Goal: Task Accomplishment & Management: Use online tool/utility

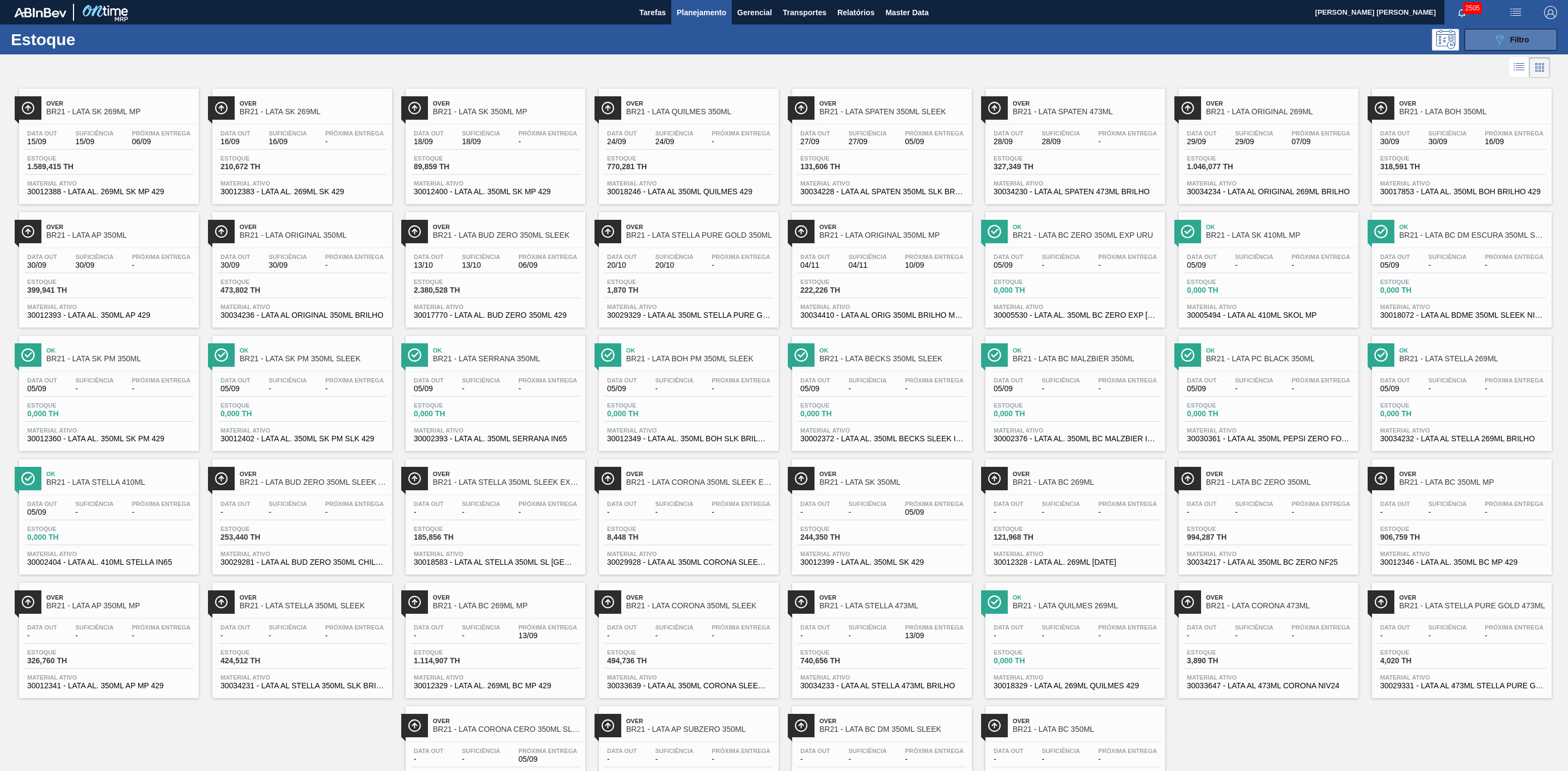
click at [413, 3] on icon "089F7B8B-B2A5-4AFE-B5C0-19BA573D28AC" at bounding box center [1500, 40] width 13 height 13
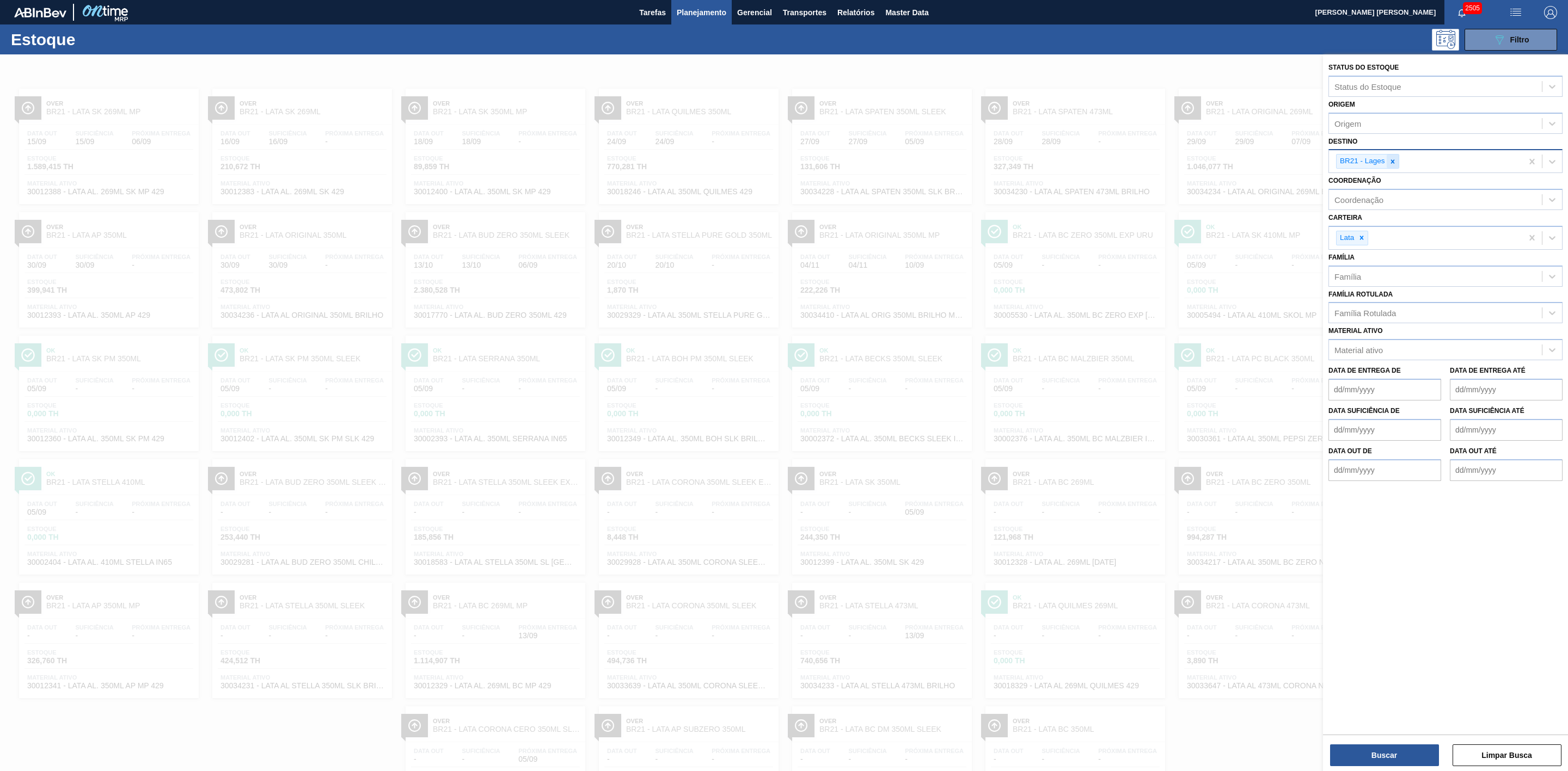
click at [413, 3] on div at bounding box center [1393, 161] width 12 height 14
type input "22"
click at [413, 3] on div "BR22 - Viamão" at bounding box center [1446, 187] width 234 height 20
click at [413, 3] on button "Buscar" at bounding box center [1384, 755] width 109 height 21
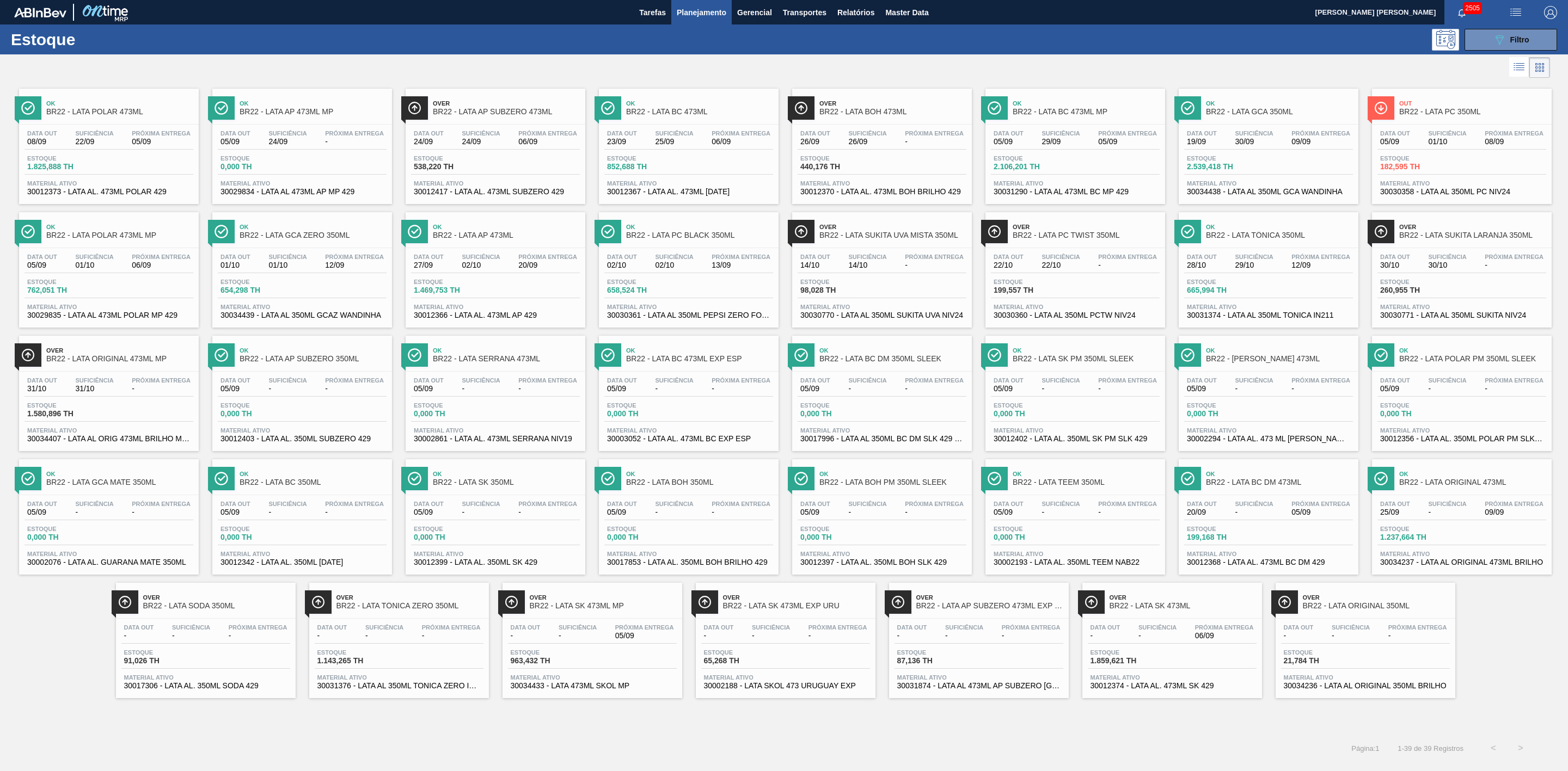
click at [413, 3] on span "BR22 - LATA TÔNICA 350ML" at bounding box center [1280, 236] width 147 height 8
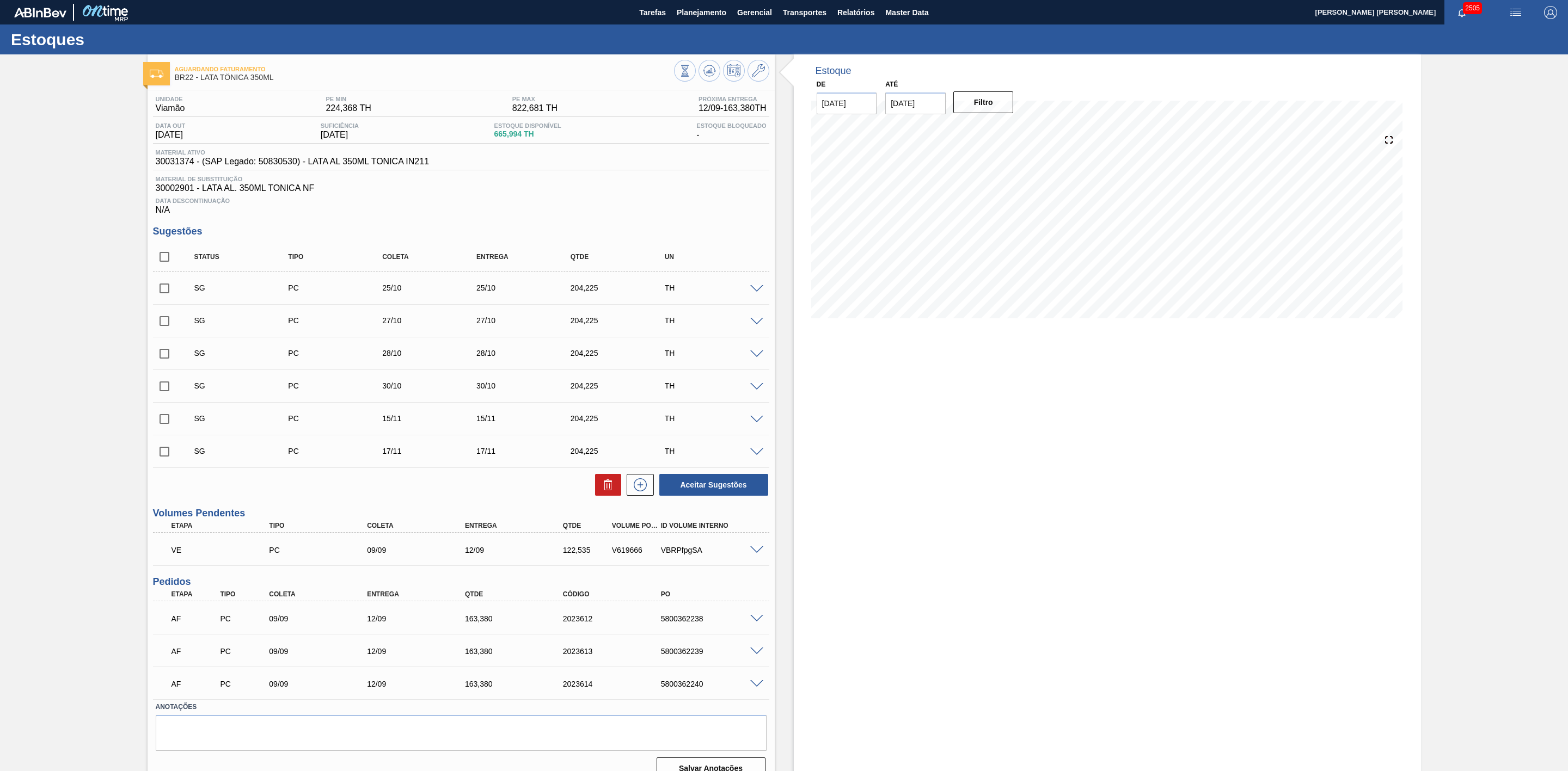
click at [413, 3] on img "button" at bounding box center [1516, 12] width 13 height 13
click at [413, 3] on li "Pedido Contingência" at bounding box center [1510, 38] width 100 height 20
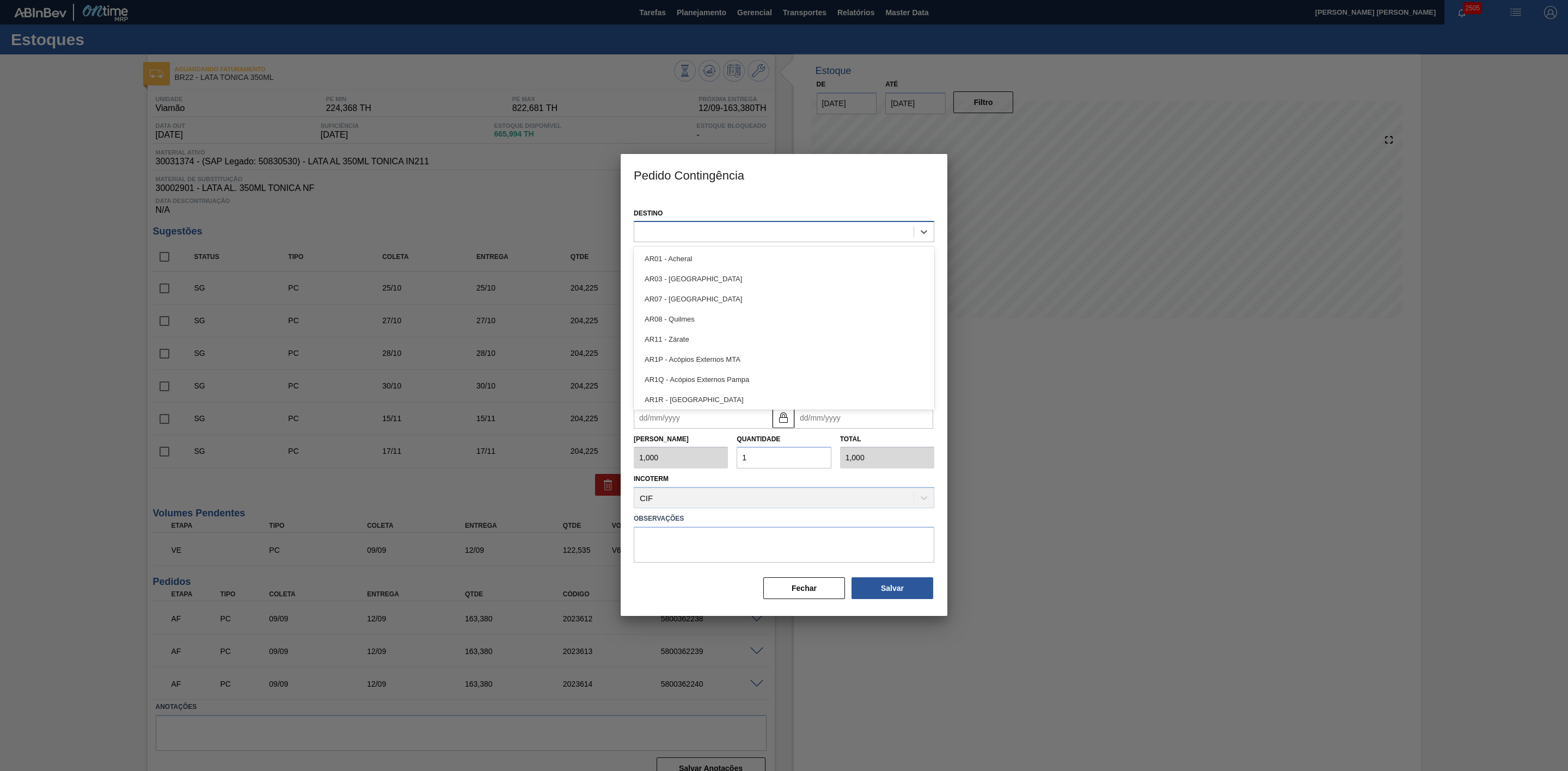
click at [413, 3] on div at bounding box center [774, 232] width 279 height 16
type input "22"
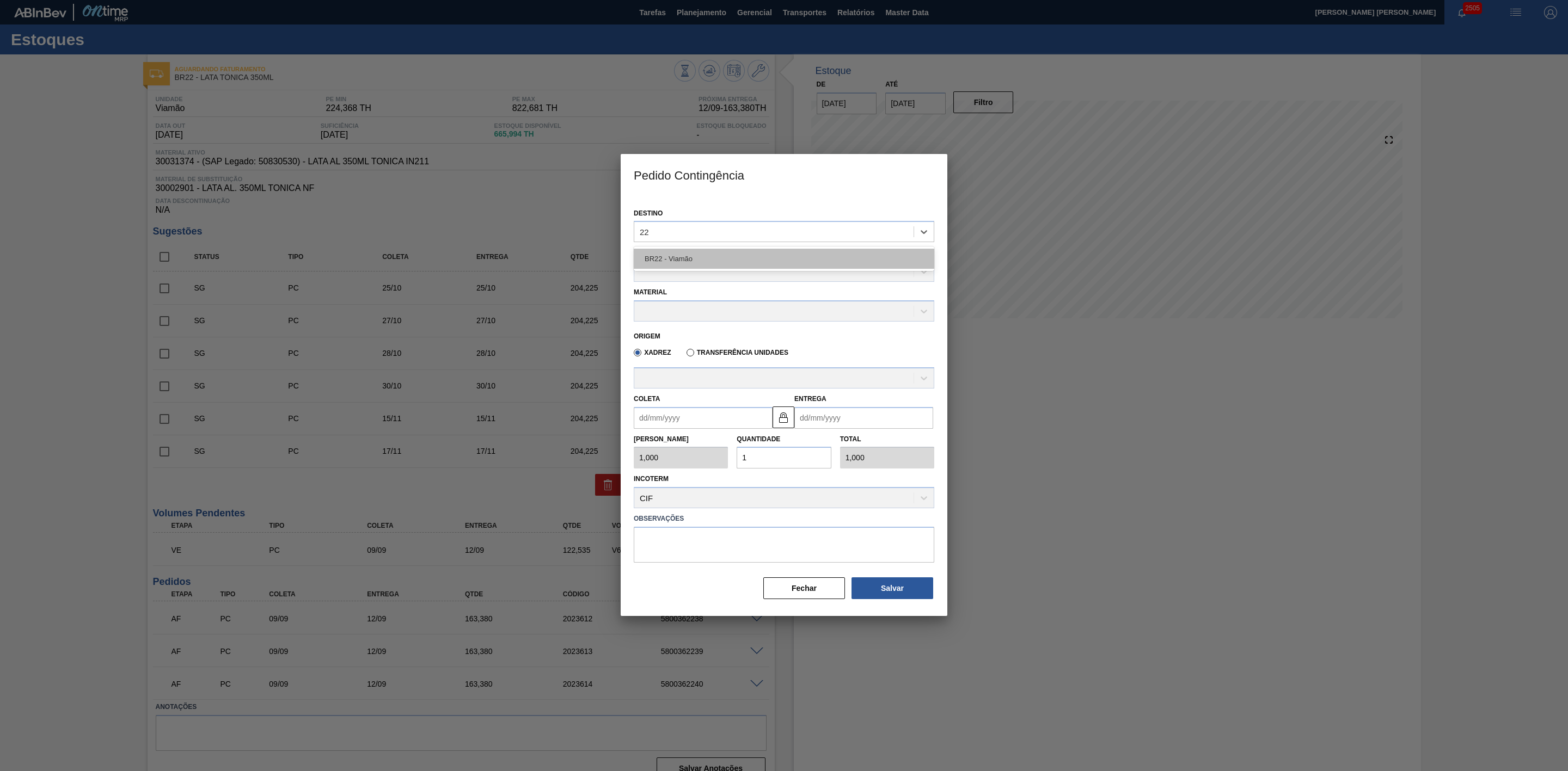
click at [413, 3] on div "BR22 - Viamão" at bounding box center [784, 258] width 301 height 20
click at [413, 3] on div at bounding box center [774, 273] width 279 height 16
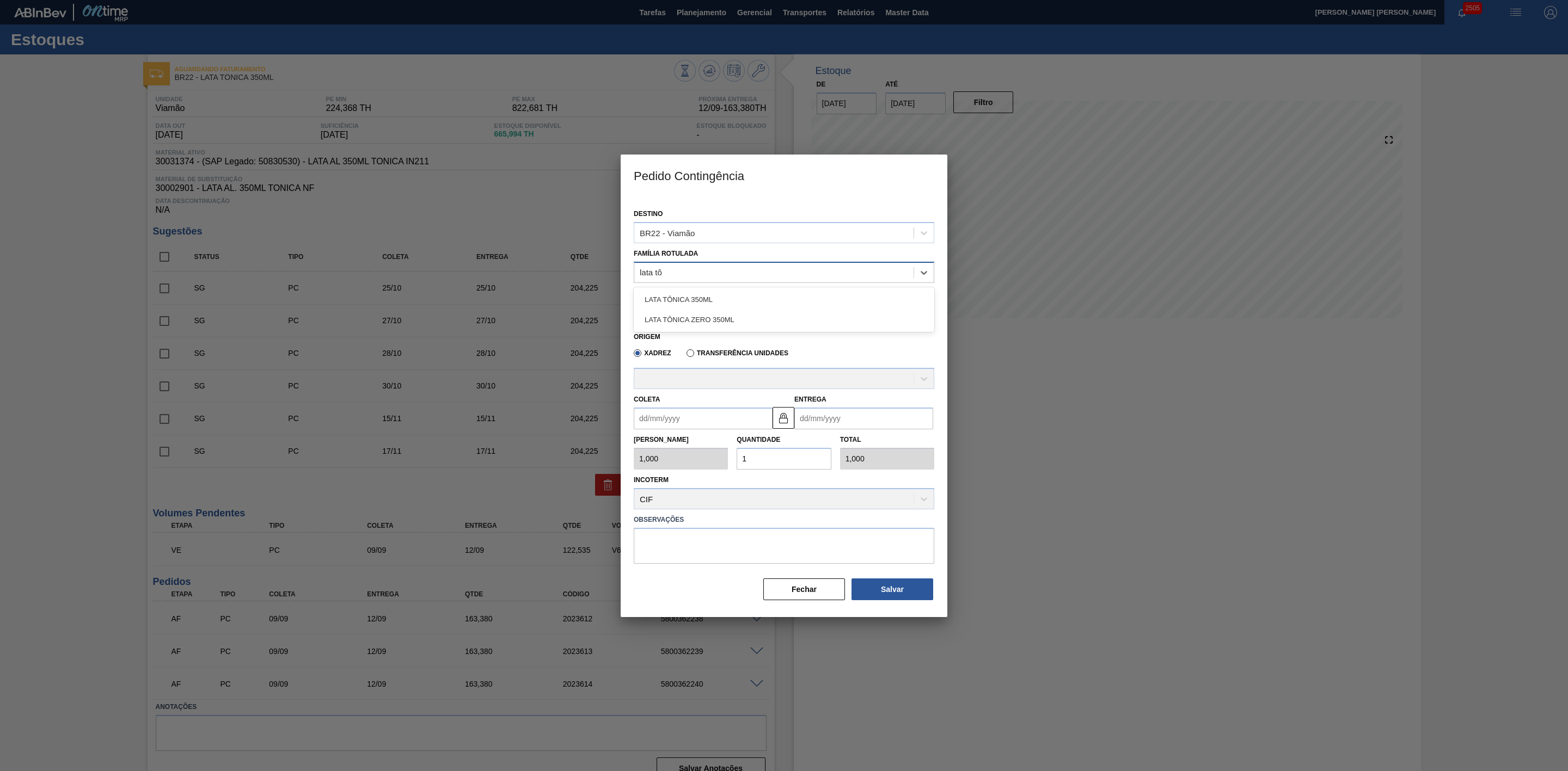
type Rotulada "lata tôn"
click at [413, 3] on div "LATA TÔNICA 350ML" at bounding box center [784, 299] width 301 height 20
click at [413, 3] on div at bounding box center [784, 312] width 301 height 21
click at [413, 3] on div "30031374 - LATA AL 350ML TONICA IN211" at bounding box center [784, 338] width 301 height 20
type input "8,169"
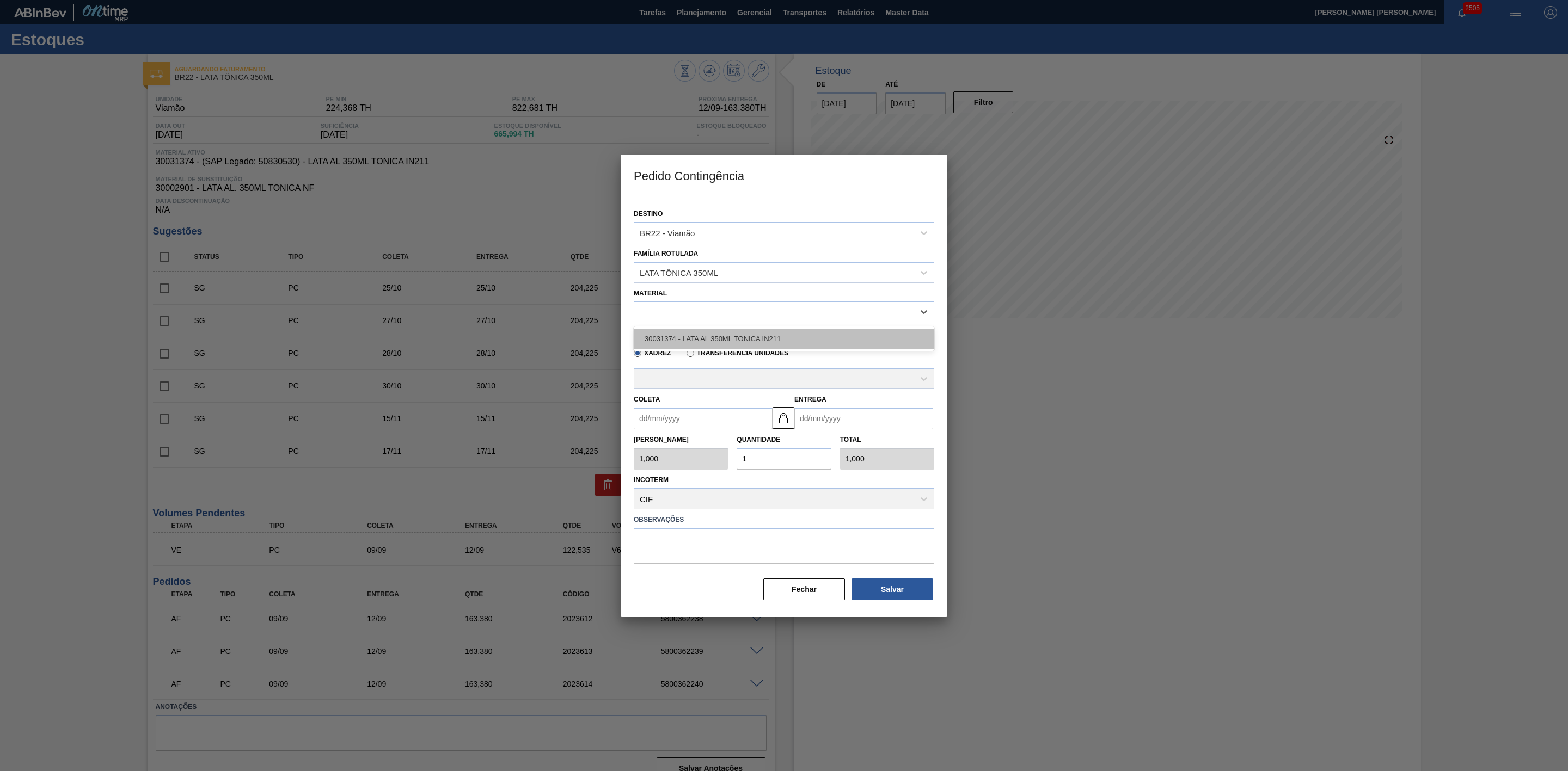
type input "8,169"
click at [413, 3] on div "A - BALL - ÁGUAS CLARAS (SC)" at bounding box center [774, 379] width 279 height 16
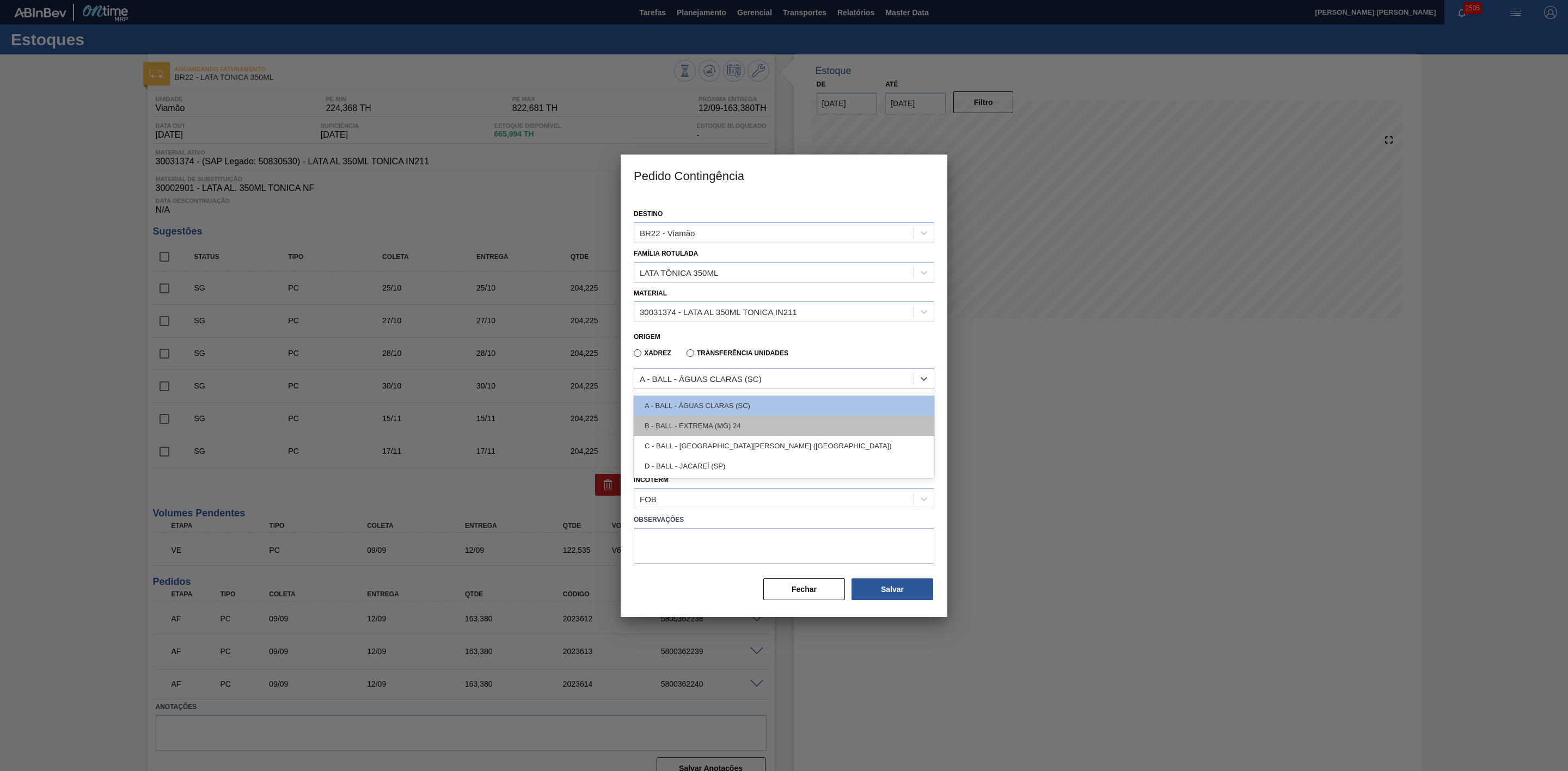
click at [413, 3] on div "B - BALL - EXTREMA (MG) 24" at bounding box center [784, 426] width 301 height 20
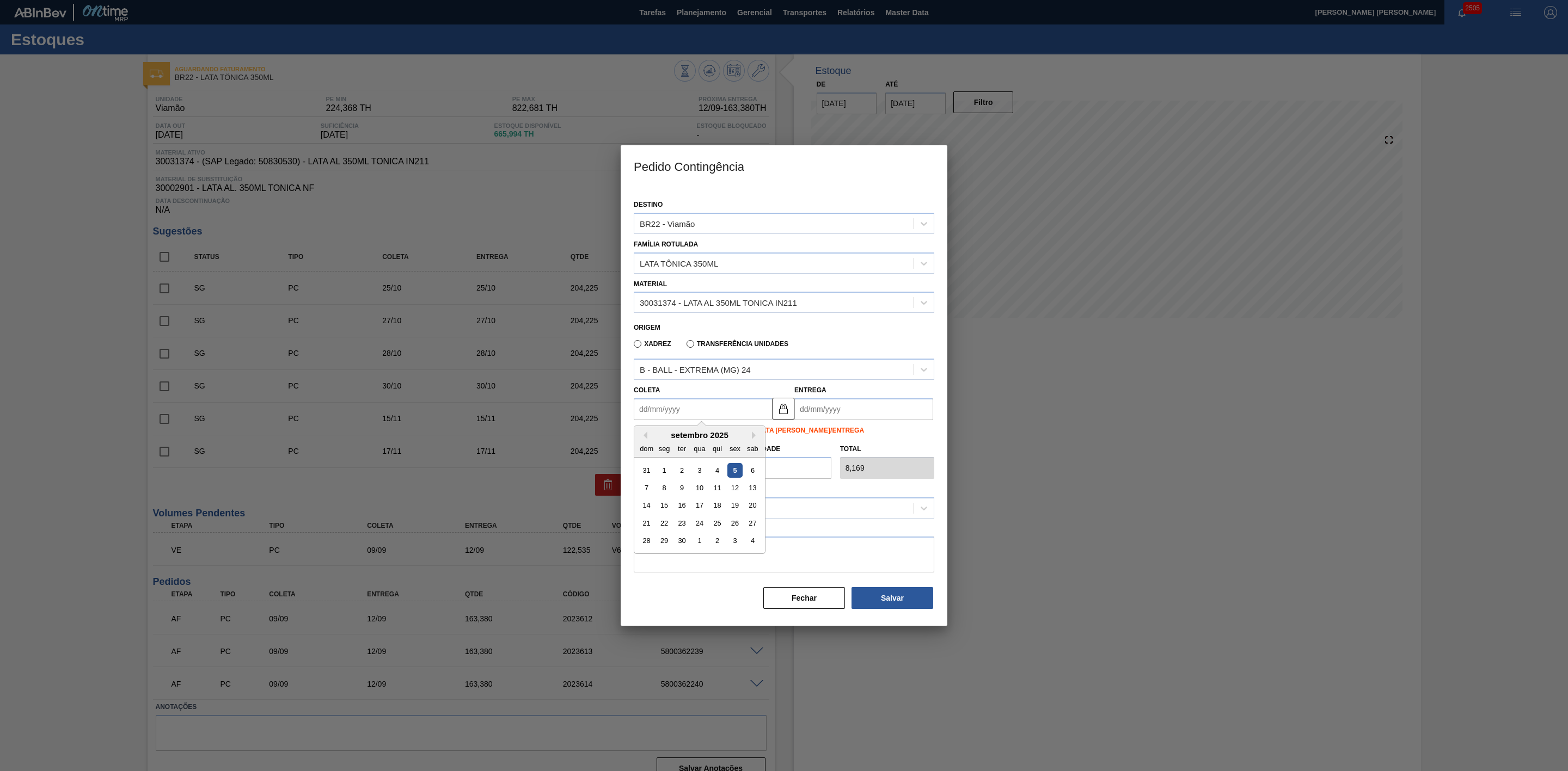
click at [413, 3] on input "Coleta" at bounding box center [703, 409] width 139 height 21
click at [413, 3] on div "setembro 2025" at bounding box center [700, 435] width 131 height 9
click at [413, 3] on div "9" at bounding box center [682, 488] width 15 height 15
type input "[DATE]"
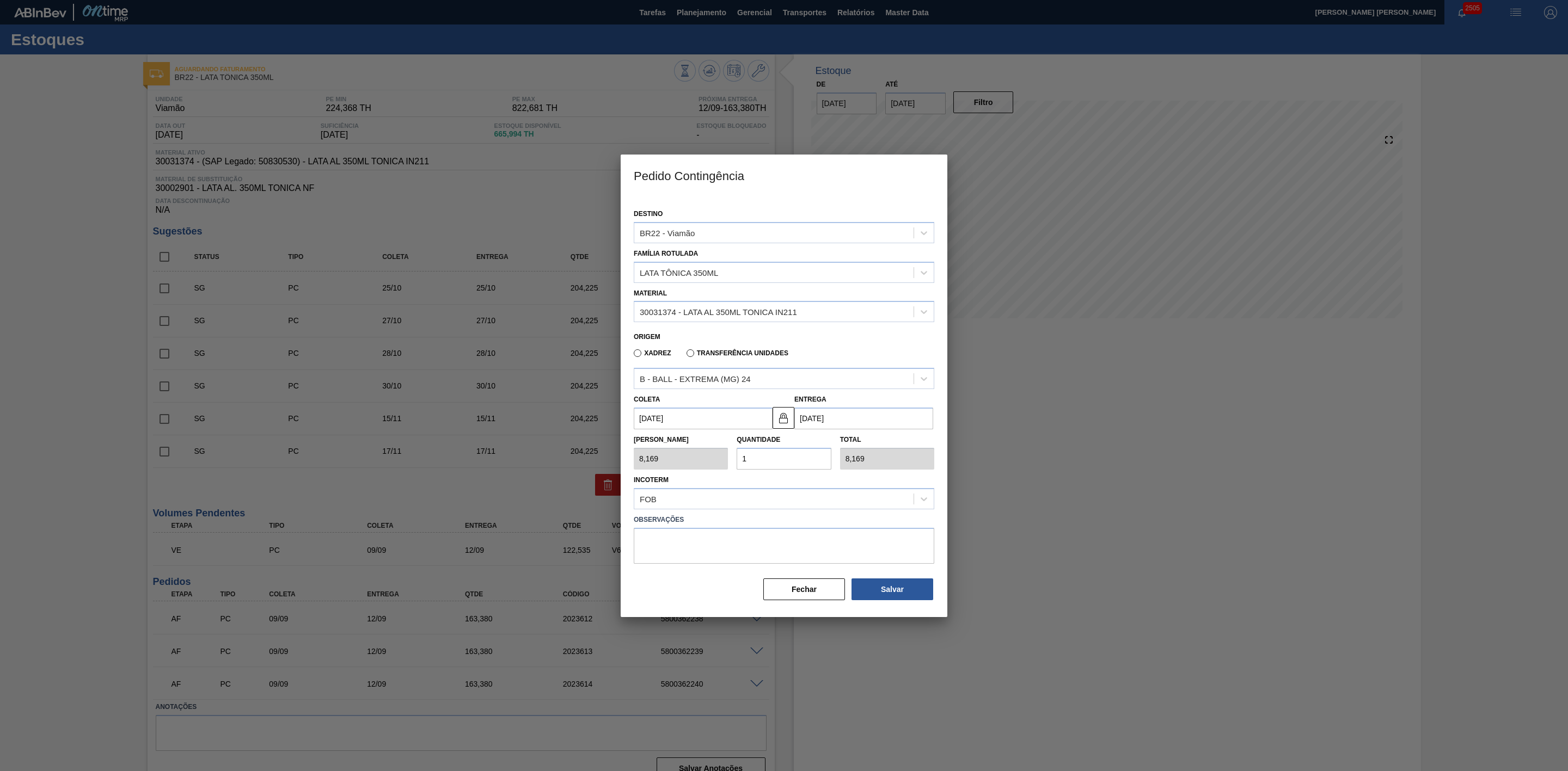
drag, startPoint x: 762, startPoint y: 463, endPoint x: 740, endPoint y: 457, distance: 22.8
click at [413, 3] on input "1" at bounding box center [784, 459] width 94 height 21
type input "2"
type input "16,338"
type input "20"
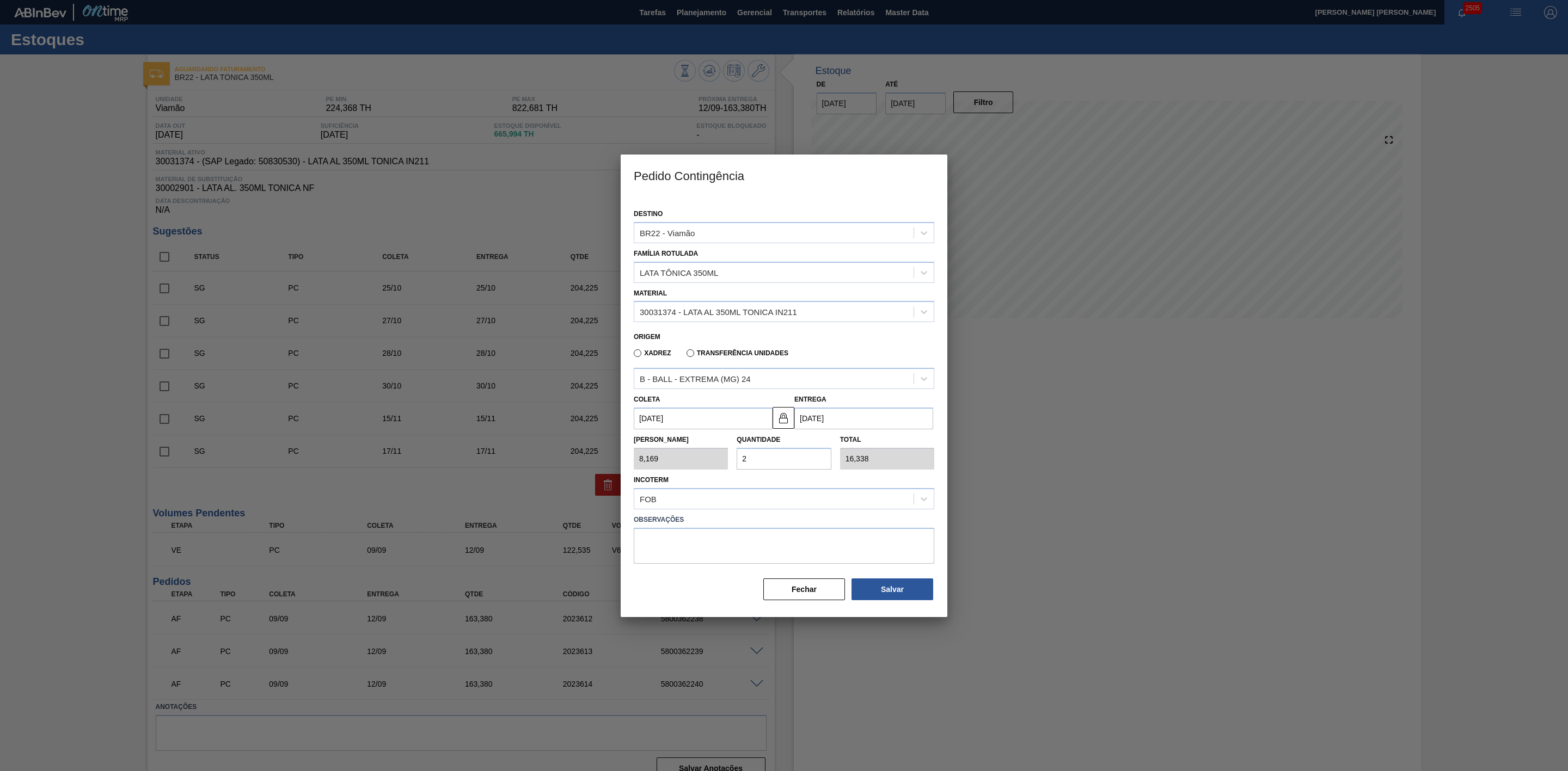
type input "163,380"
type input "20"
click at [413, 3] on button "Salvar" at bounding box center [892, 589] width 81 height 21
click at [413, 3] on div at bounding box center [784, 385] width 1568 height 771
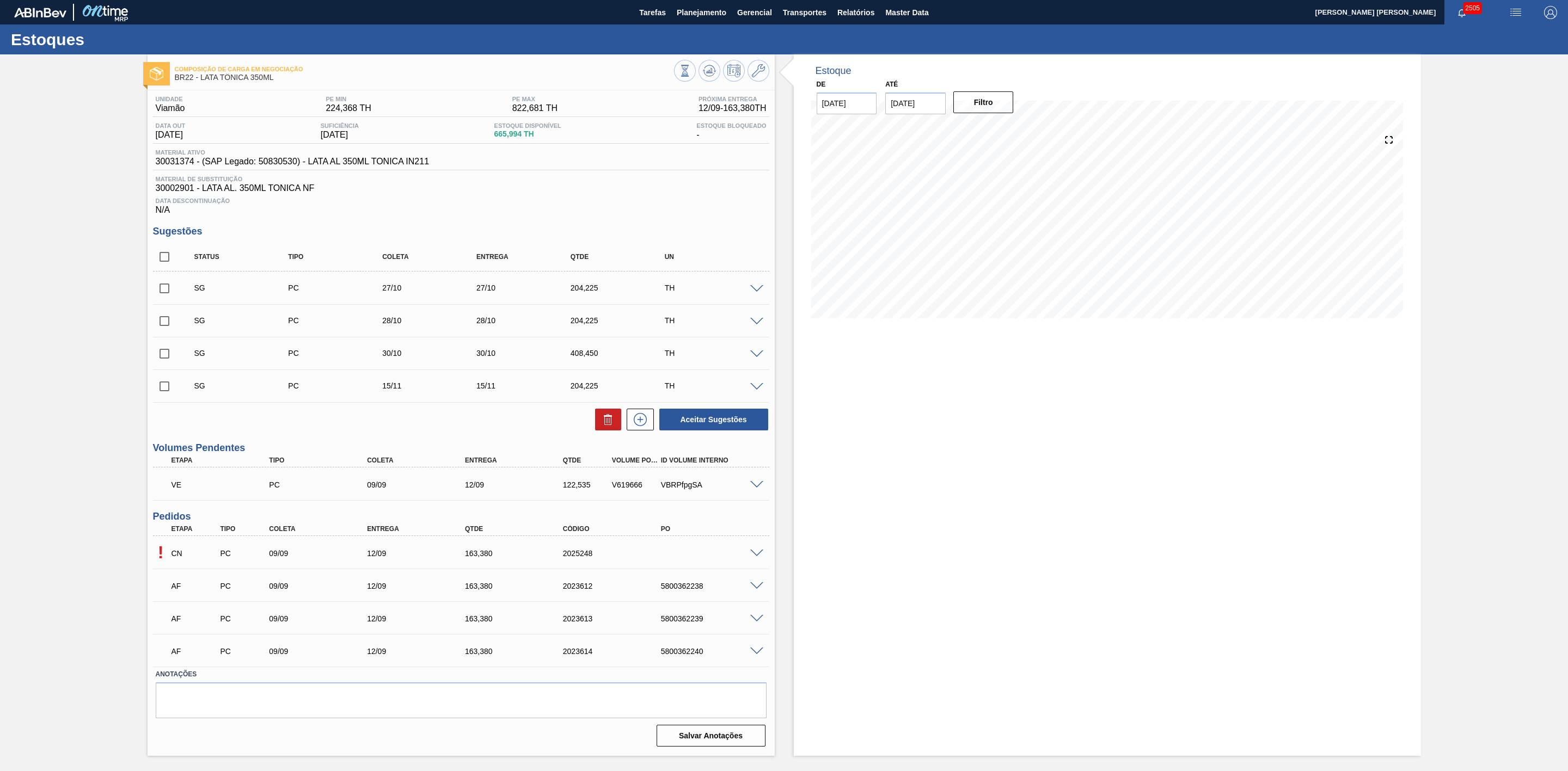
click at [760, 558] on span at bounding box center [757, 554] width 13 height 8
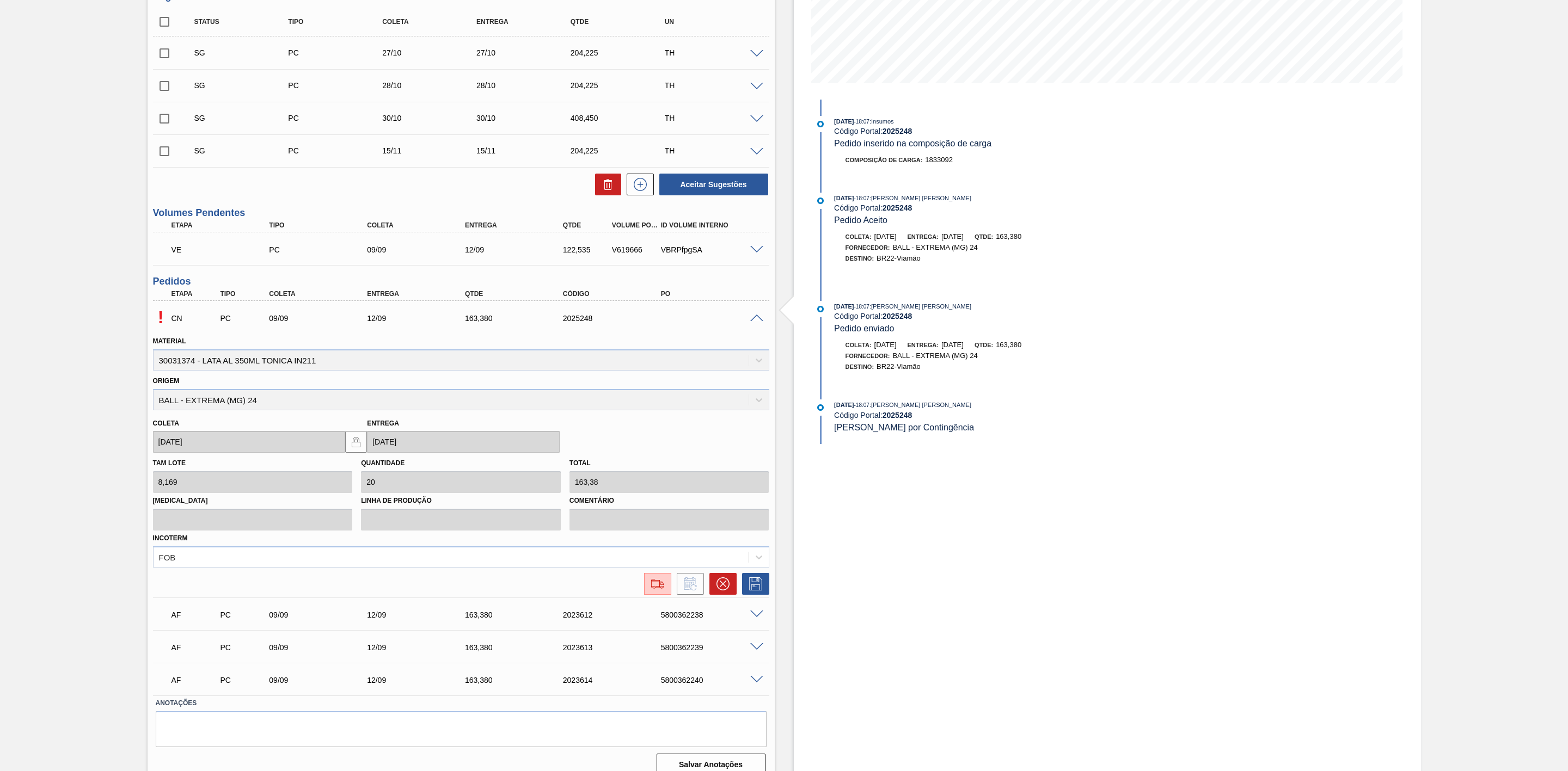
scroll to position [245, 0]
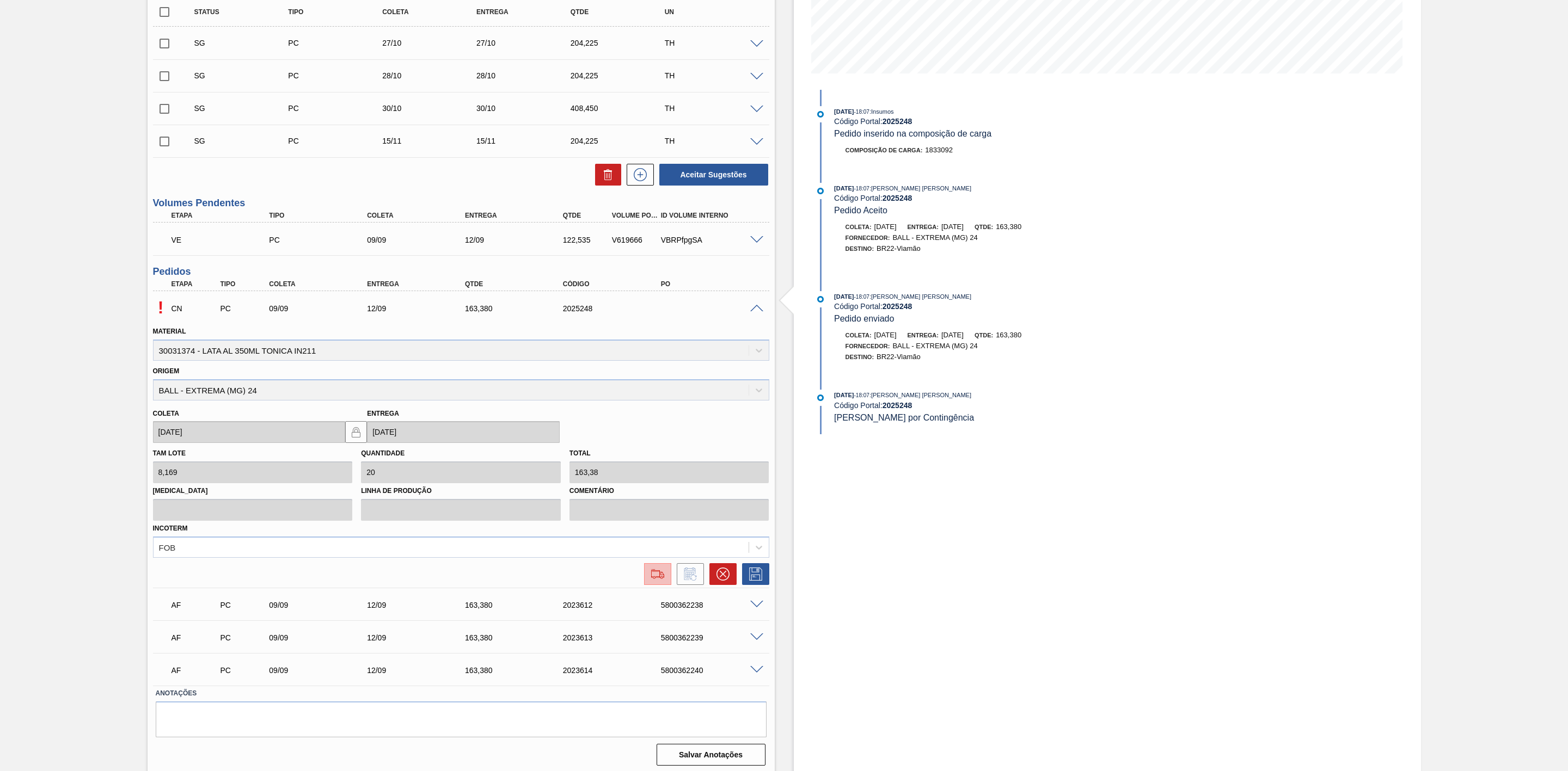
click at [664, 581] on img at bounding box center [657, 575] width 18 height 13
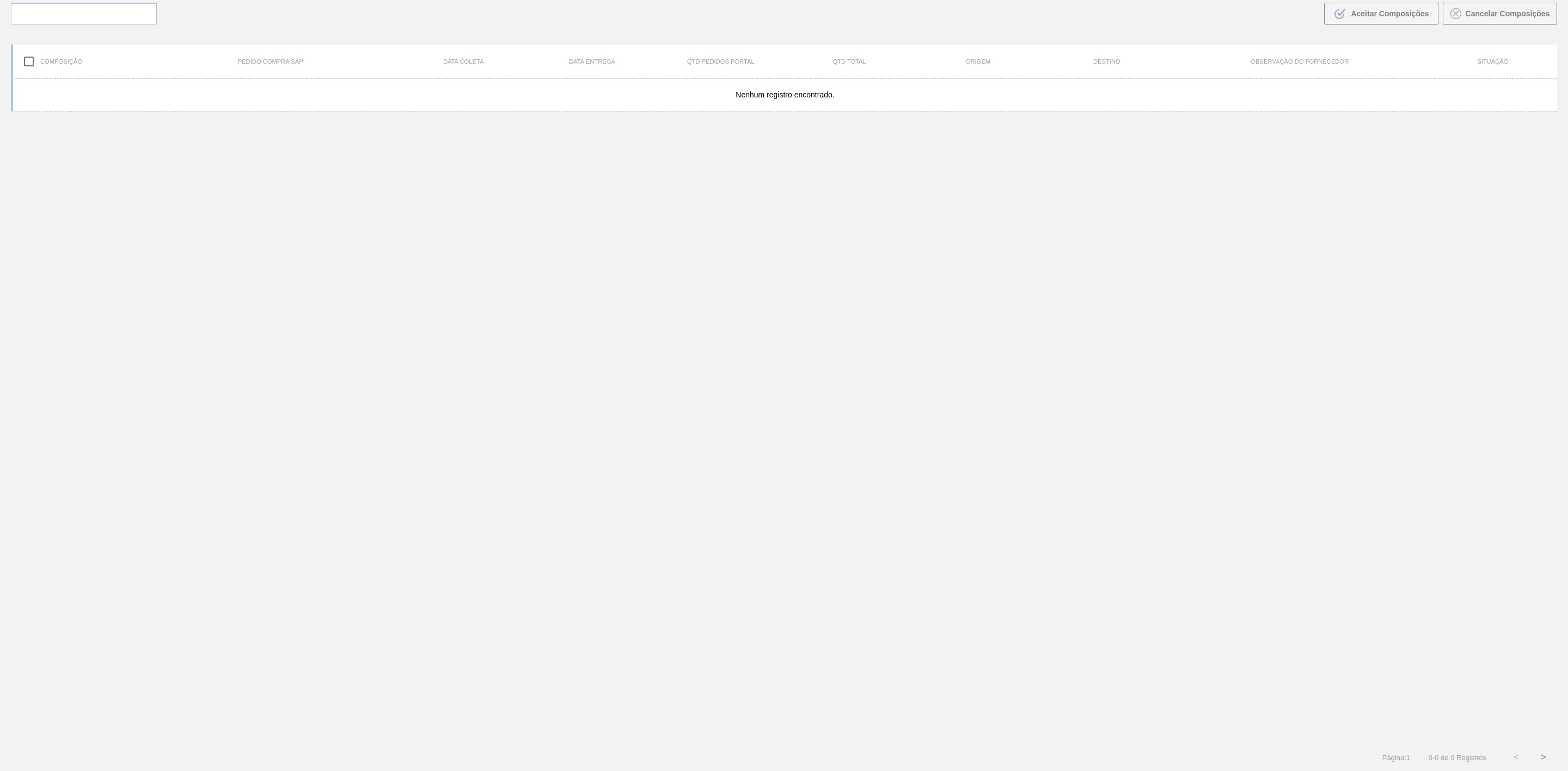
scroll to position [78, 0]
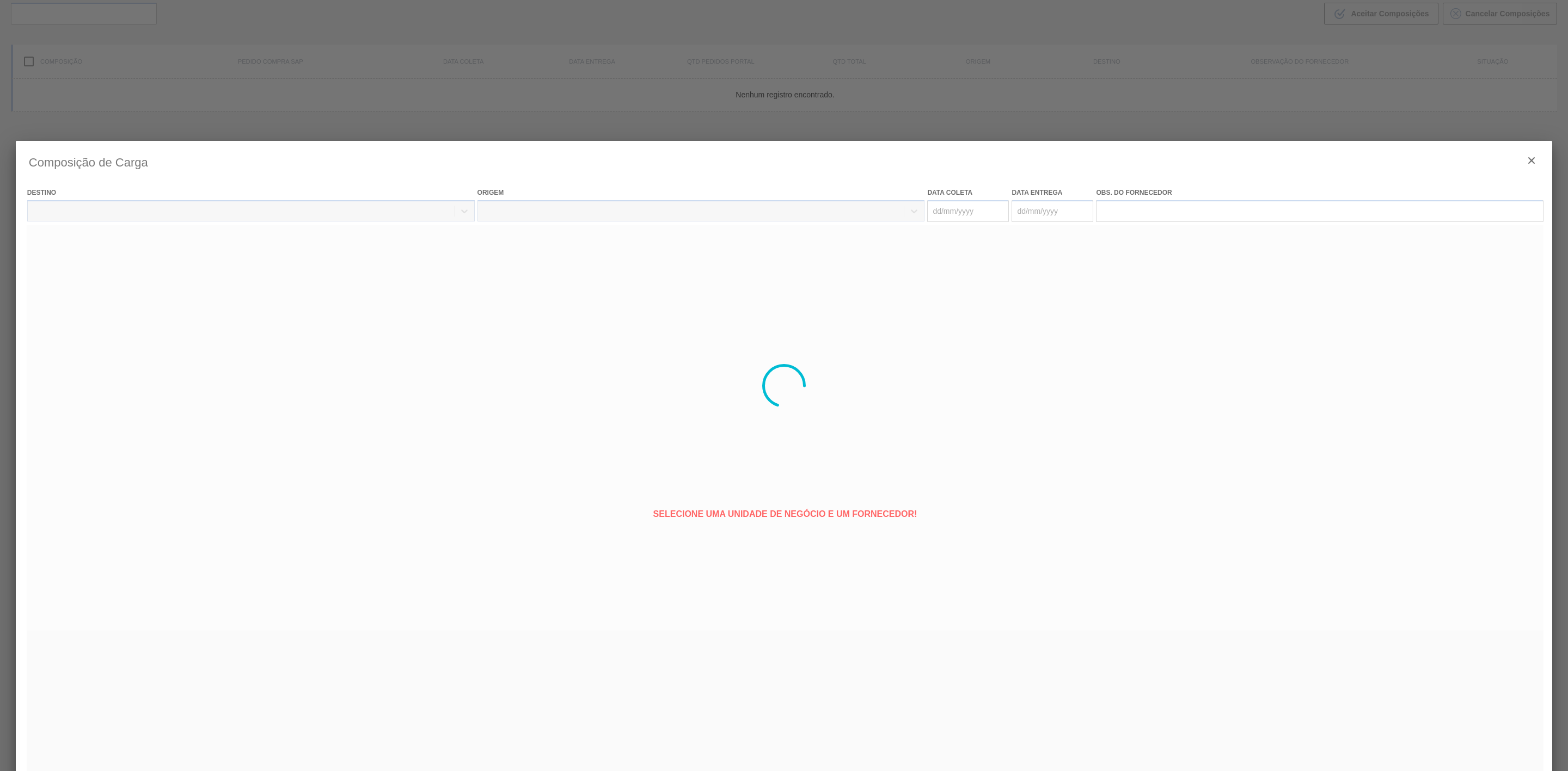
type coleta "[DATE]"
type entrega "[DATE]"
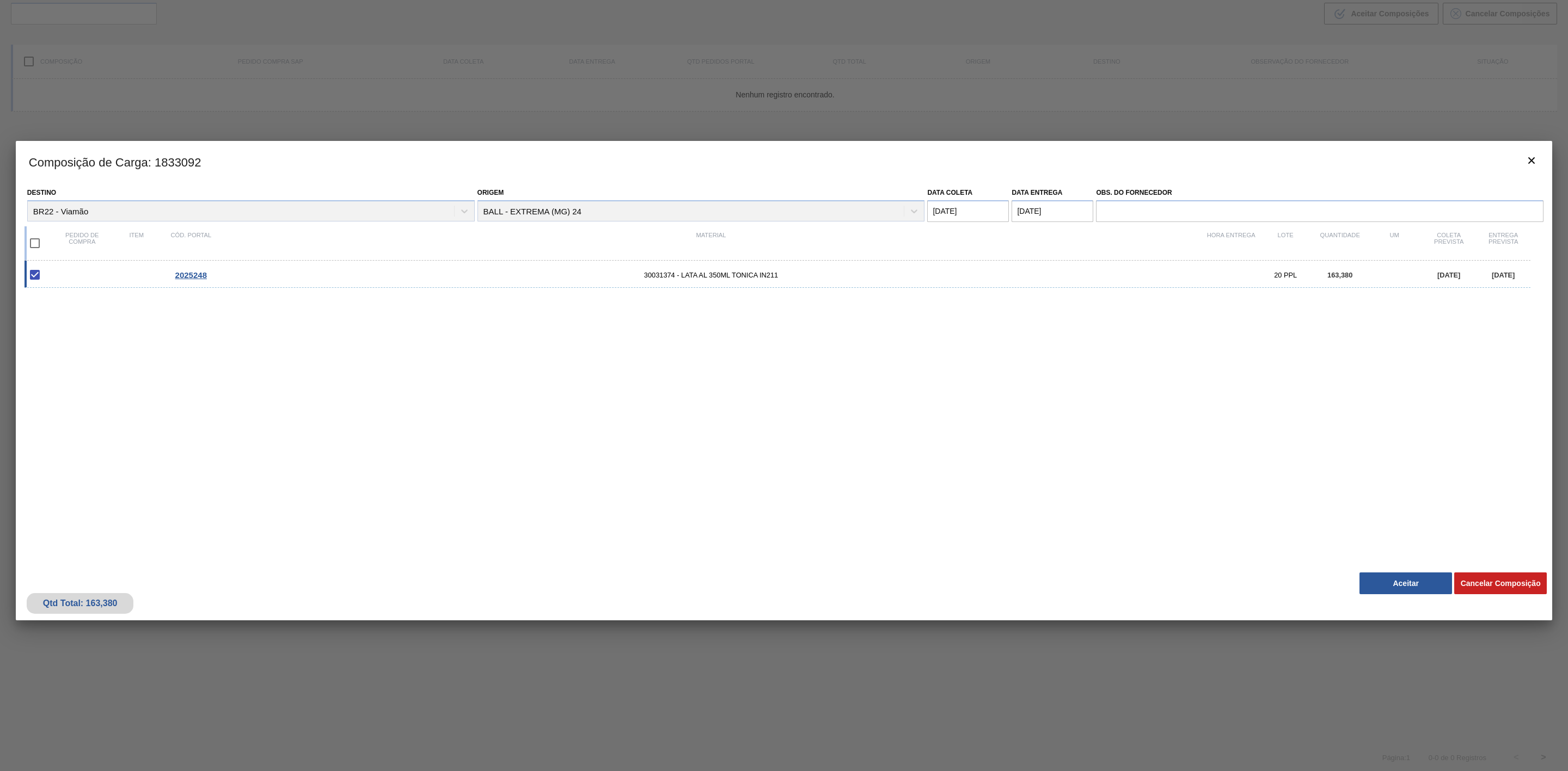
click at [1402, 584] on button "Aceitar" at bounding box center [1406, 583] width 92 height 21
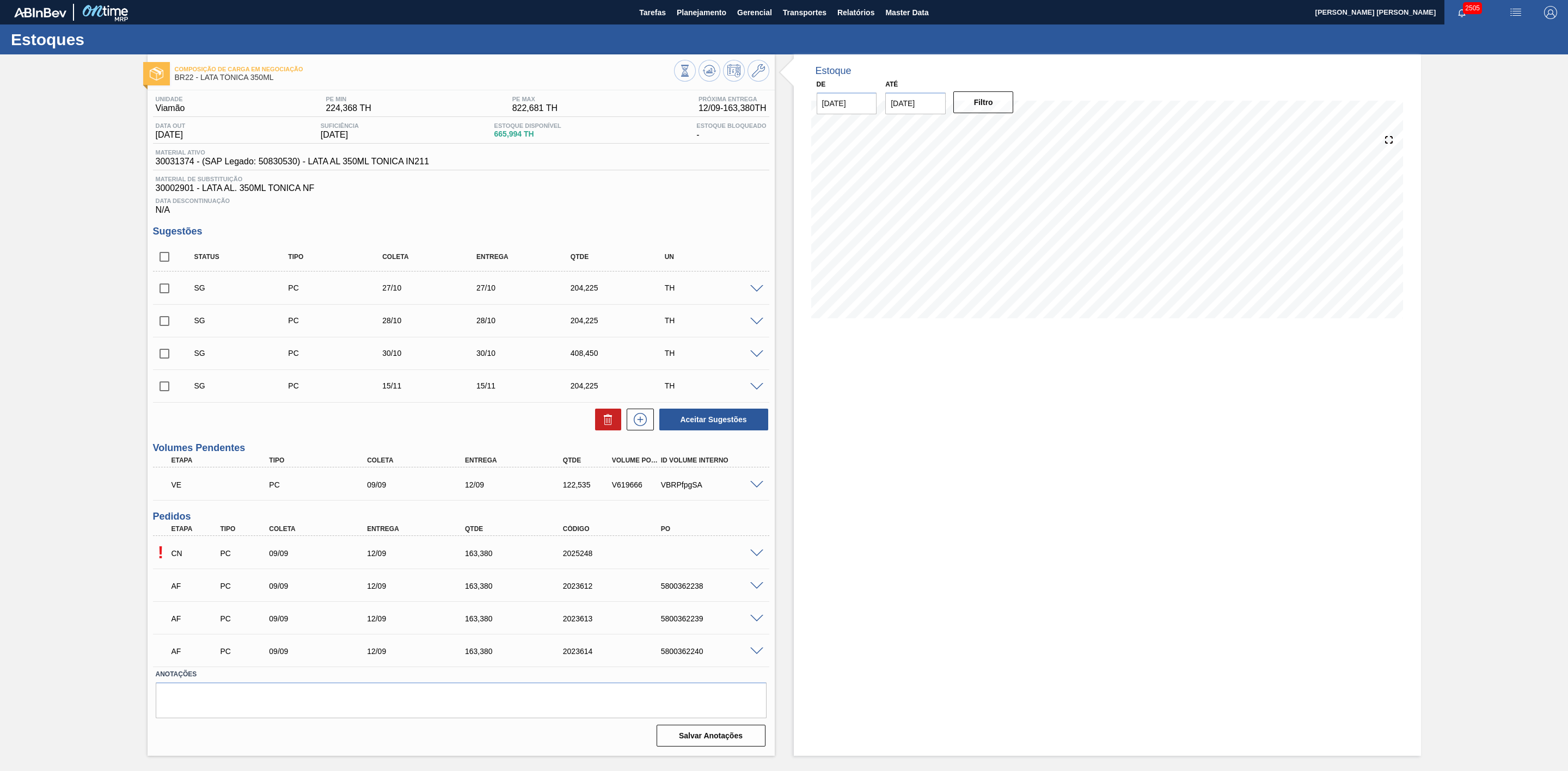
click at [755, 487] on span at bounding box center [757, 485] width 13 height 8
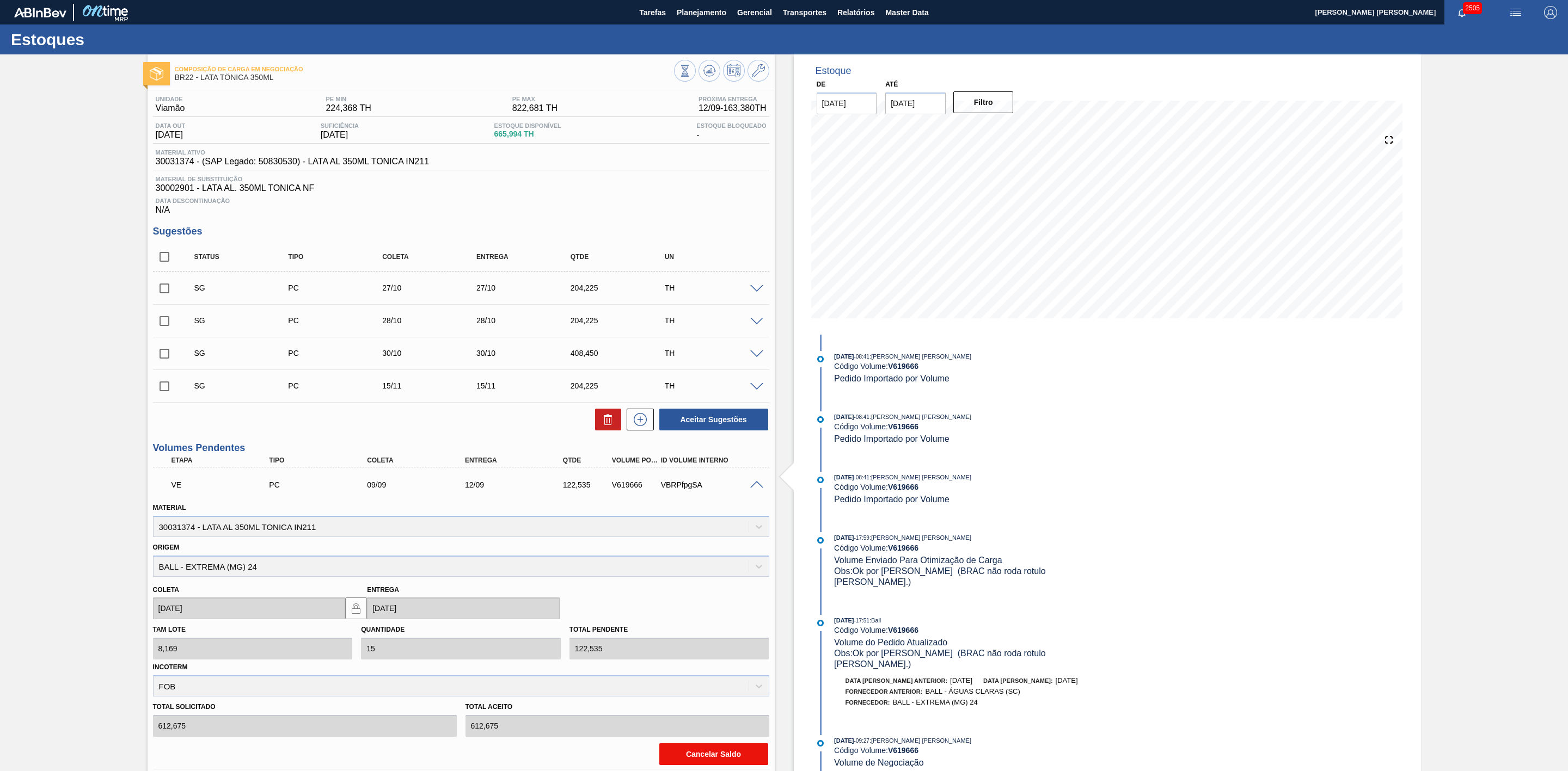
click at [737, 763] on button "Cancelar Saldo" at bounding box center [713, 754] width 109 height 21
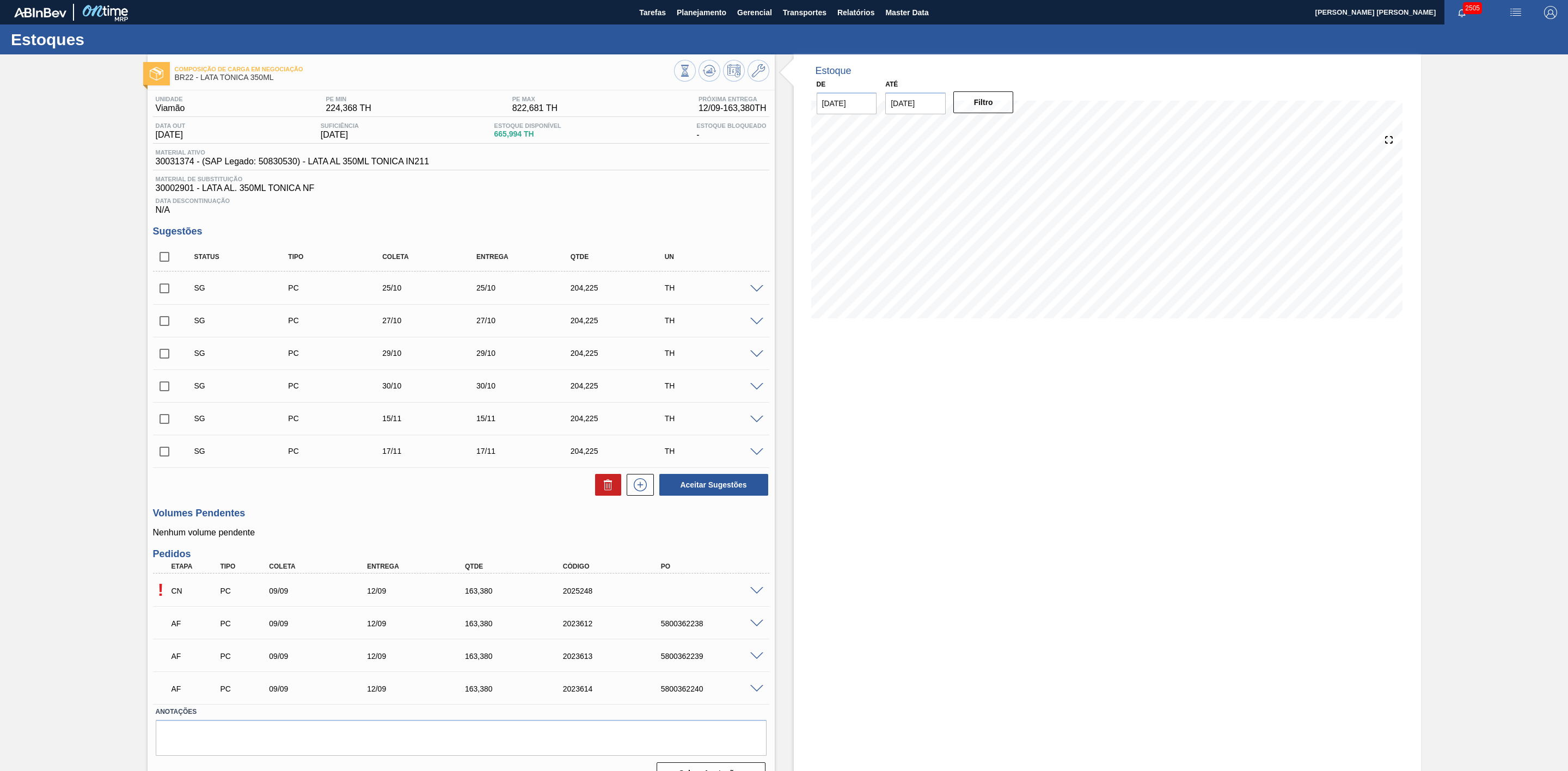
click at [762, 593] on span at bounding box center [757, 591] width 13 height 8
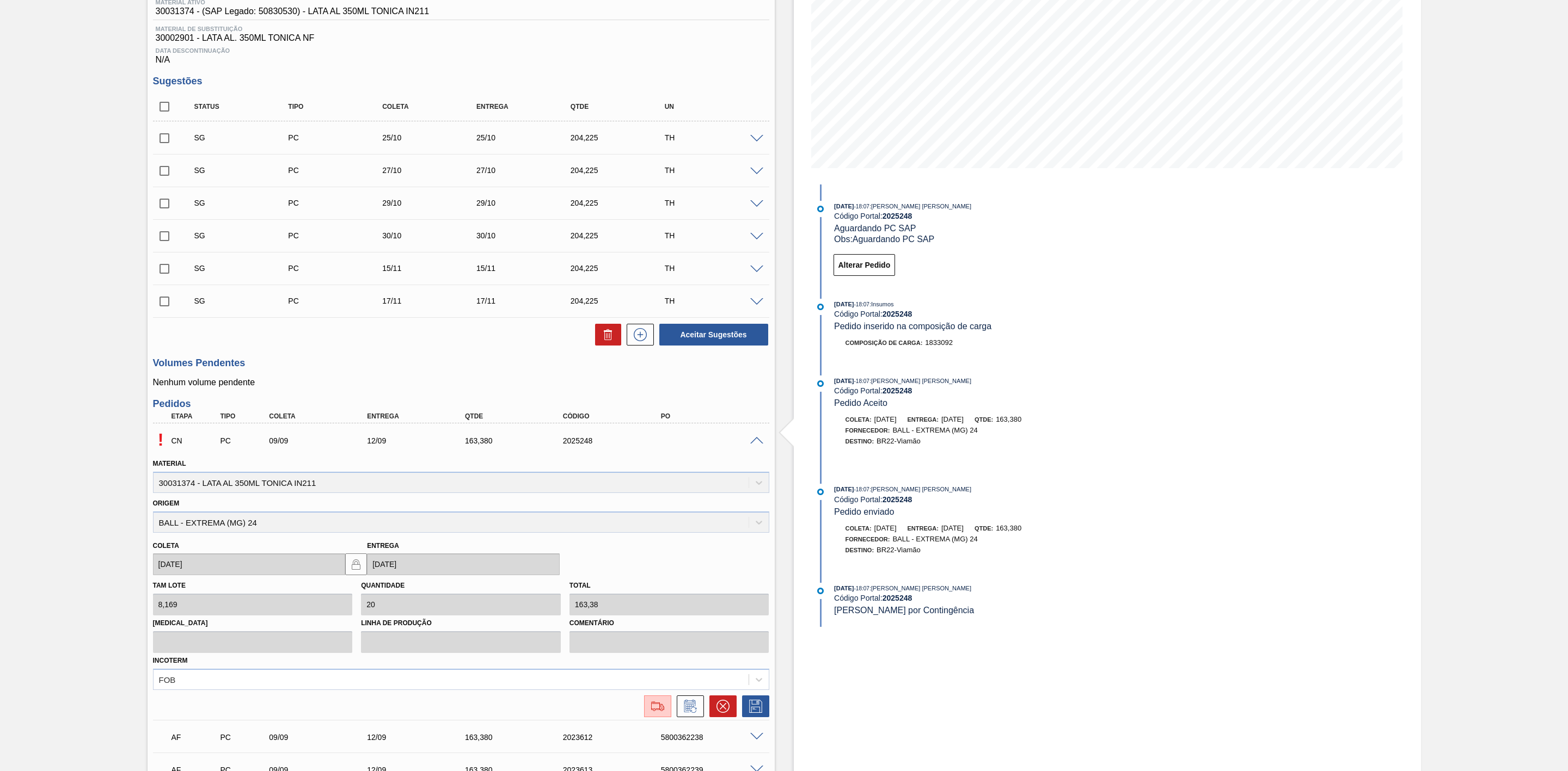
scroll to position [163, 0]
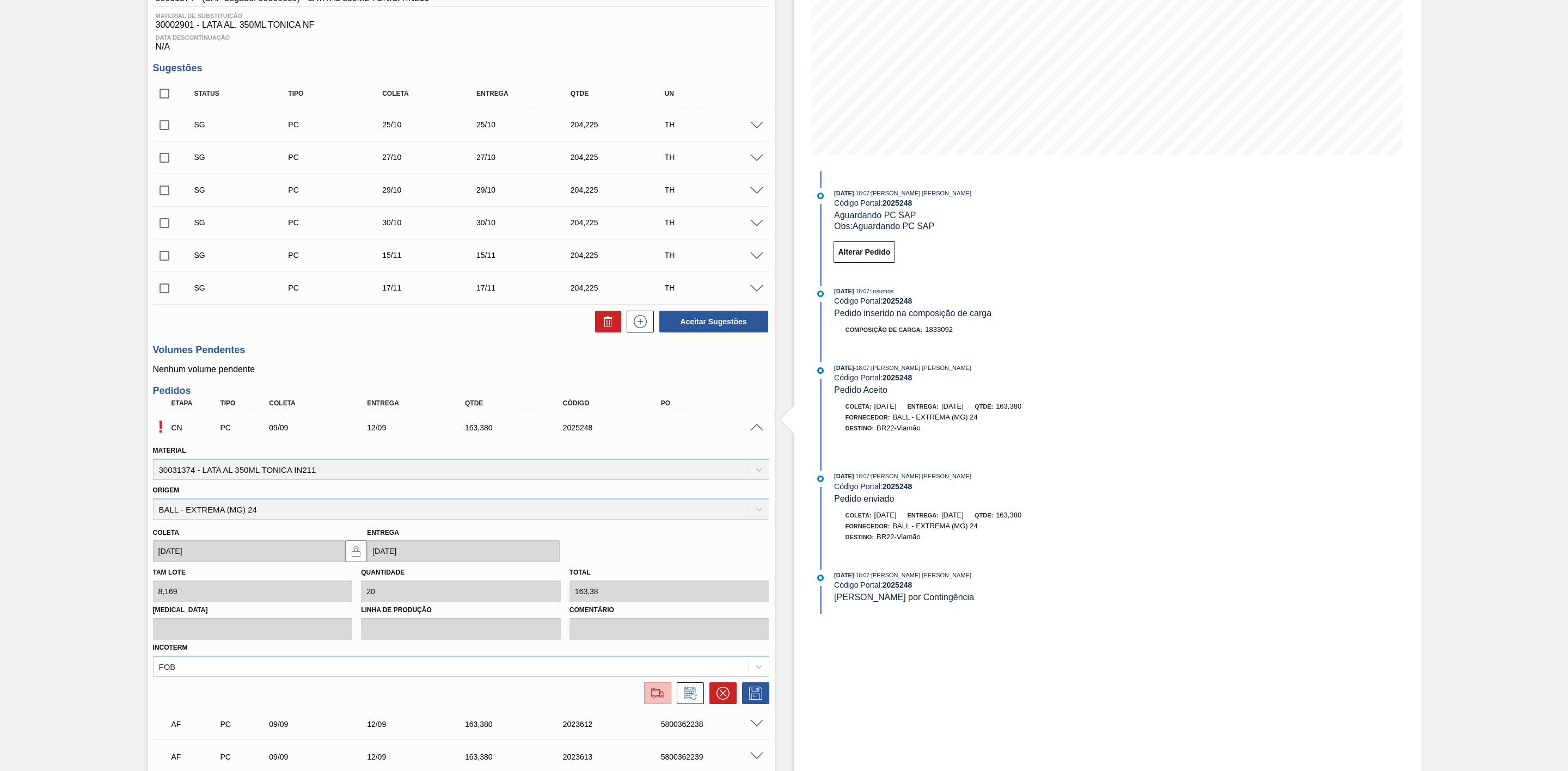
click at [649, 699] on img at bounding box center [657, 694] width 18 height 13
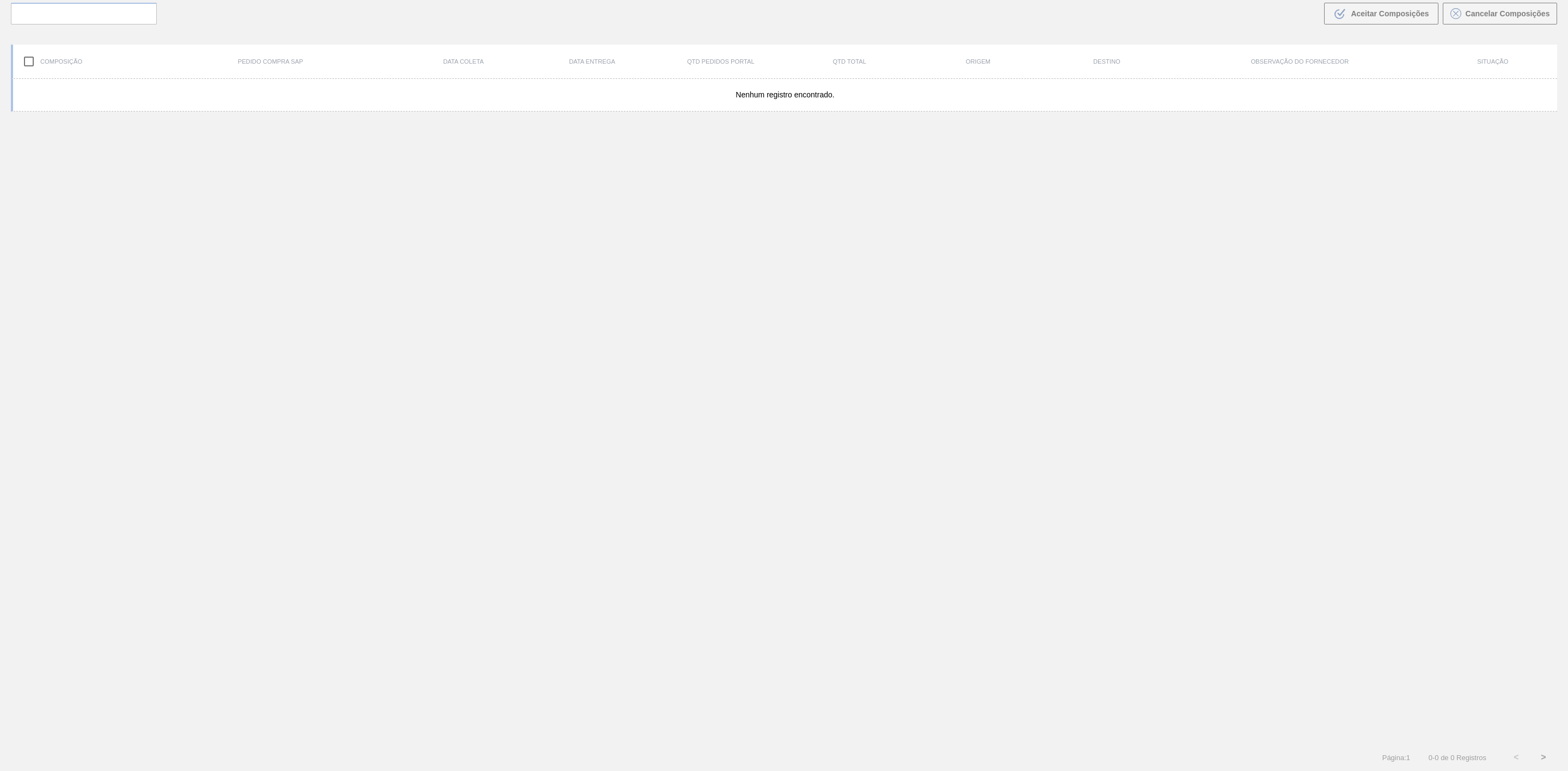
scroll to position [78, 0]
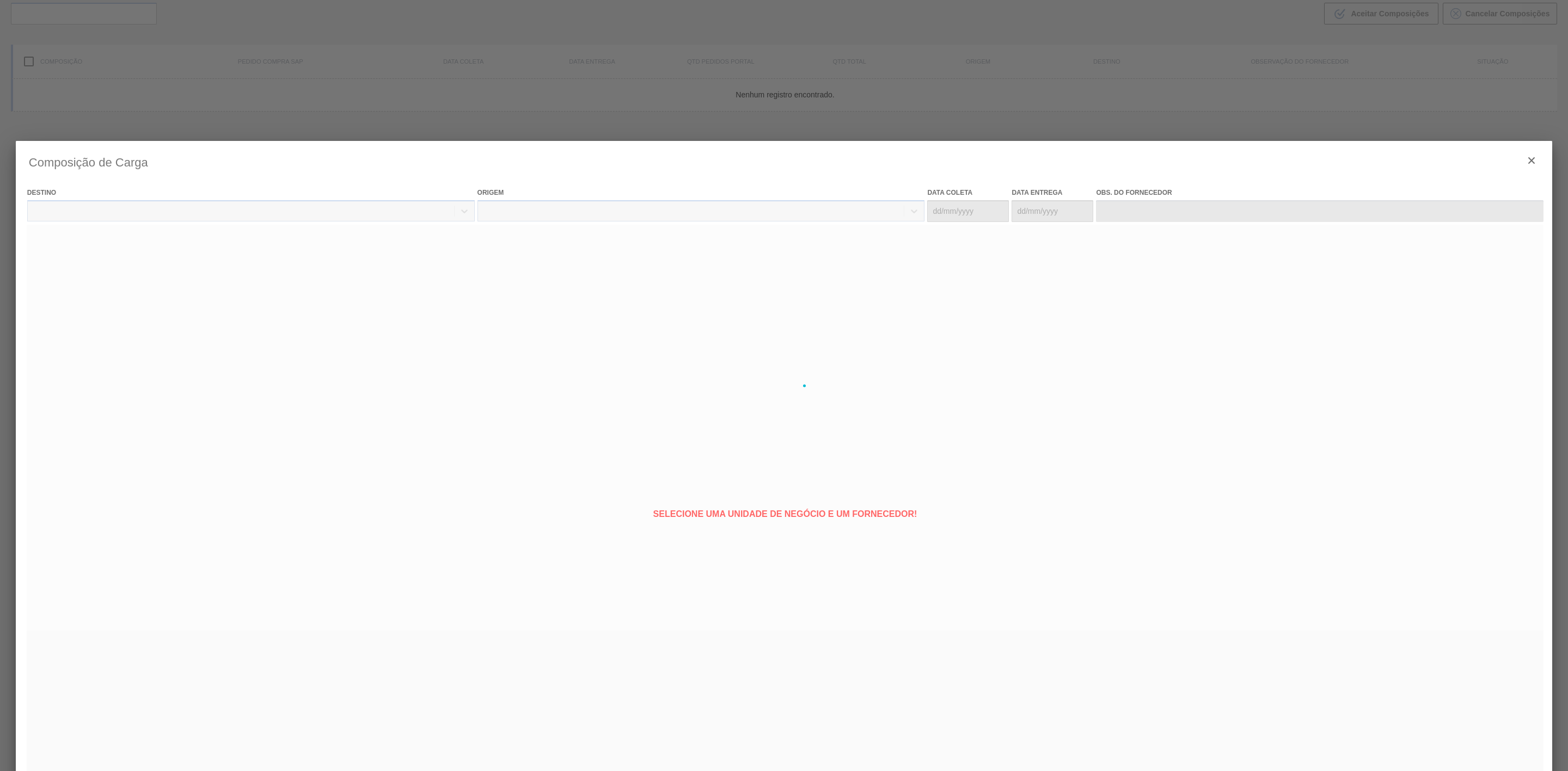
type coleta "[DATE]"
type entrega "[DATE]"
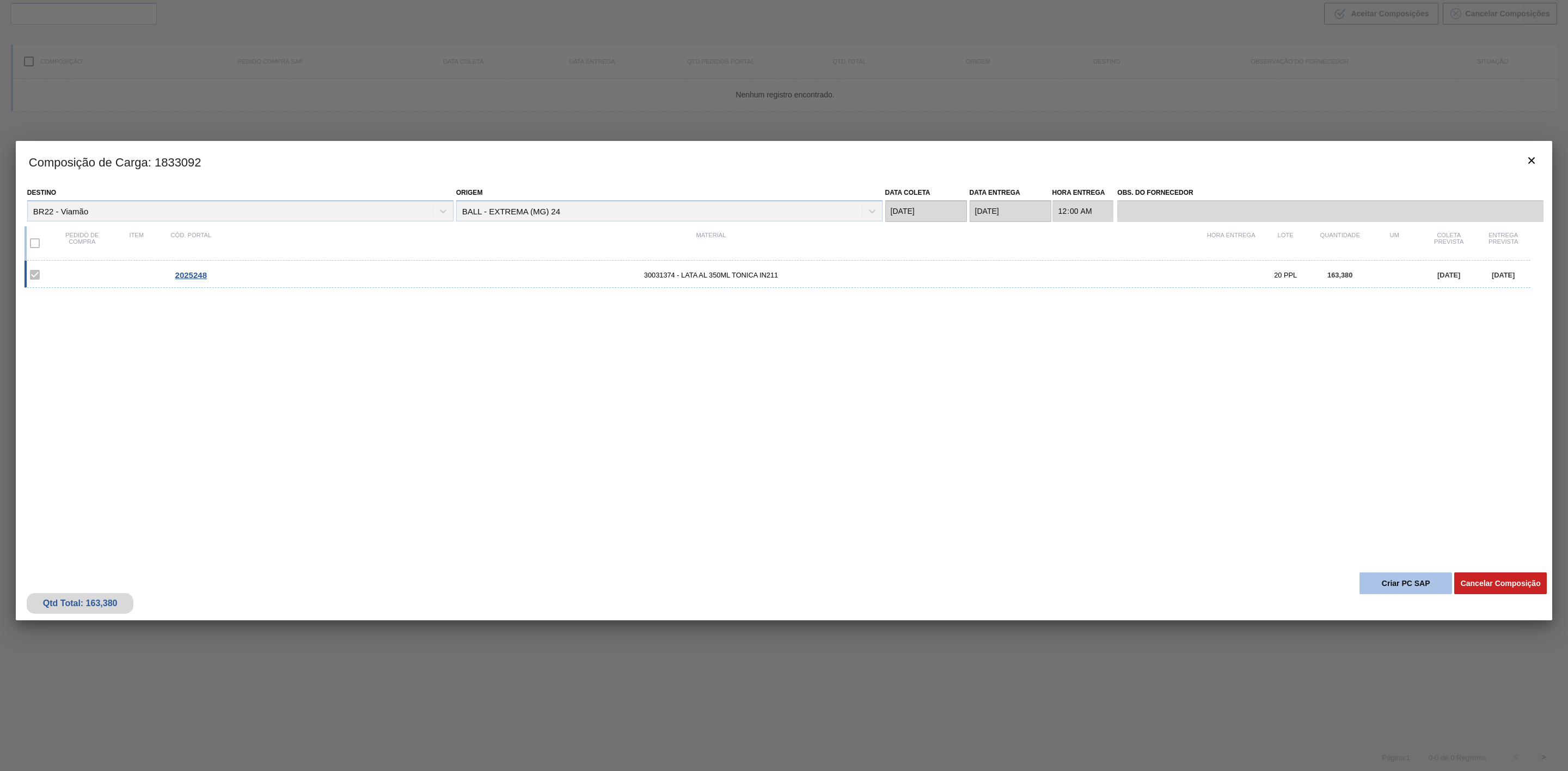
click at [1427, 591] on button "Criar PC SAP" at bounding box center [1406, 583] width 92 height 21
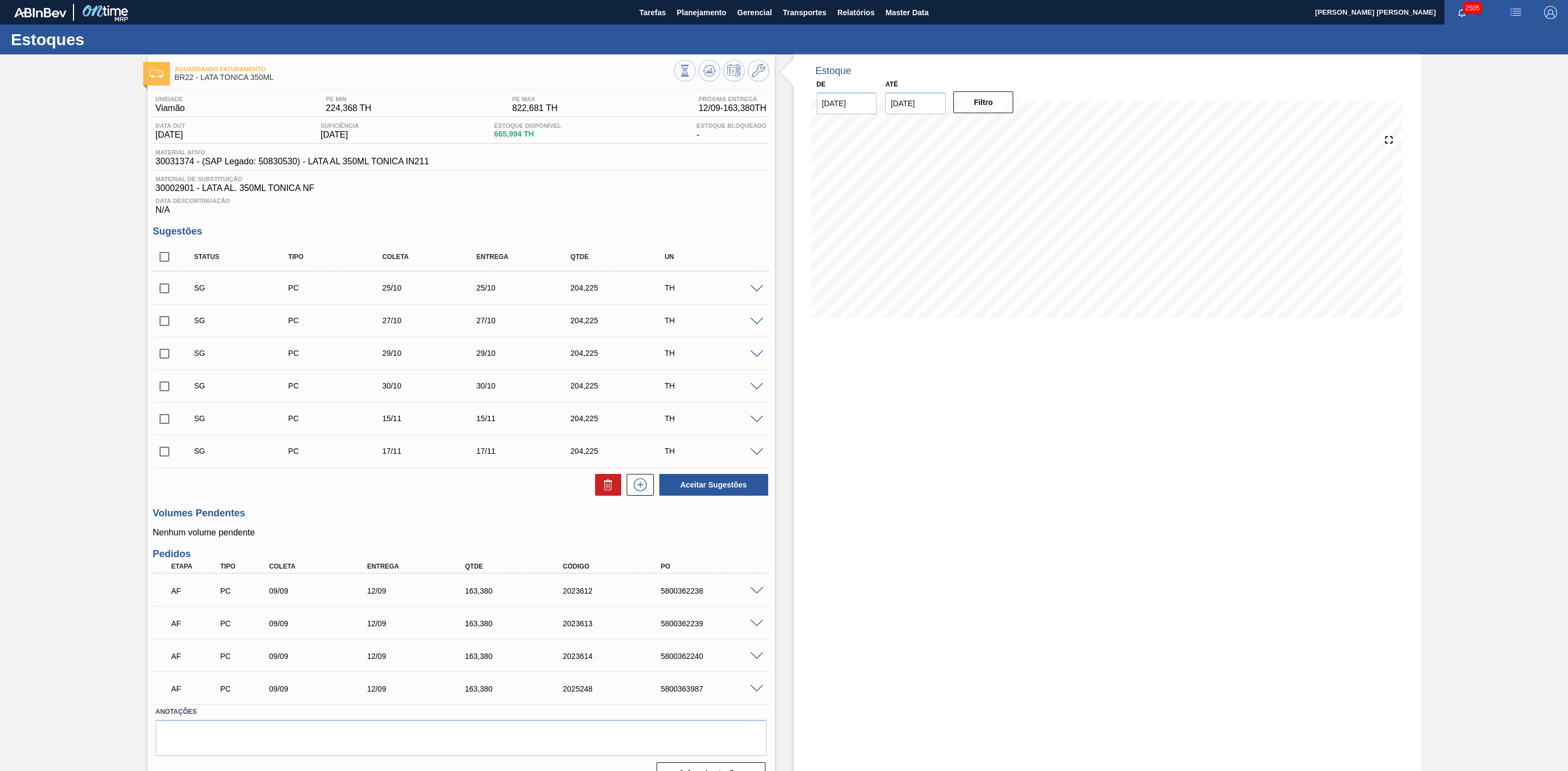
click at [688, 690] on div "5800363987" at bounding box center [714, 688] width 113 height 8
copy div "5800363987"
click at [708, 16] on span "Planejamento" at bounding box center [702, 12] width 49 height 13
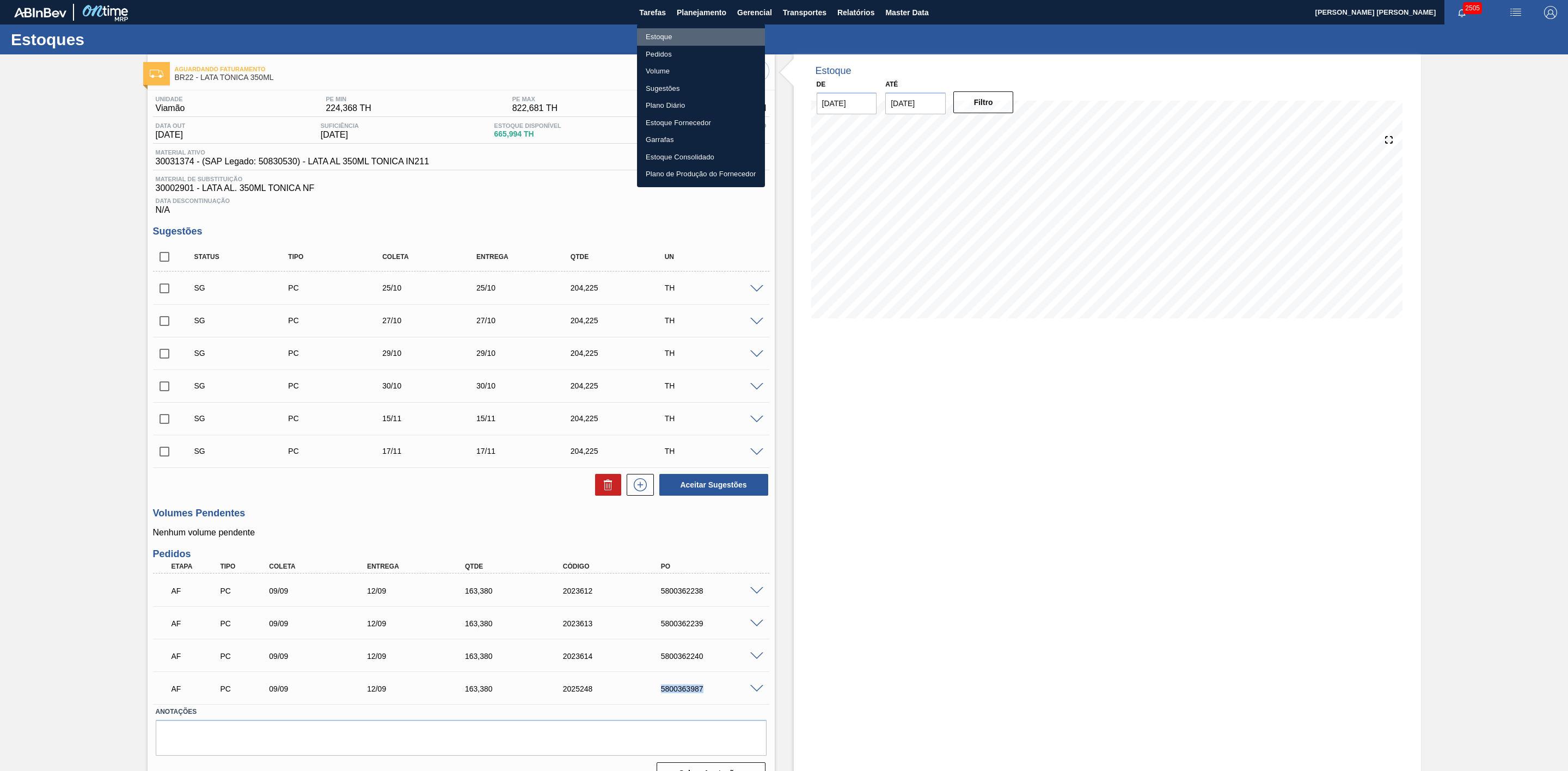
click at [664, 36] on li "Estoque" at bounding box center [701, 37] width 128 height 18
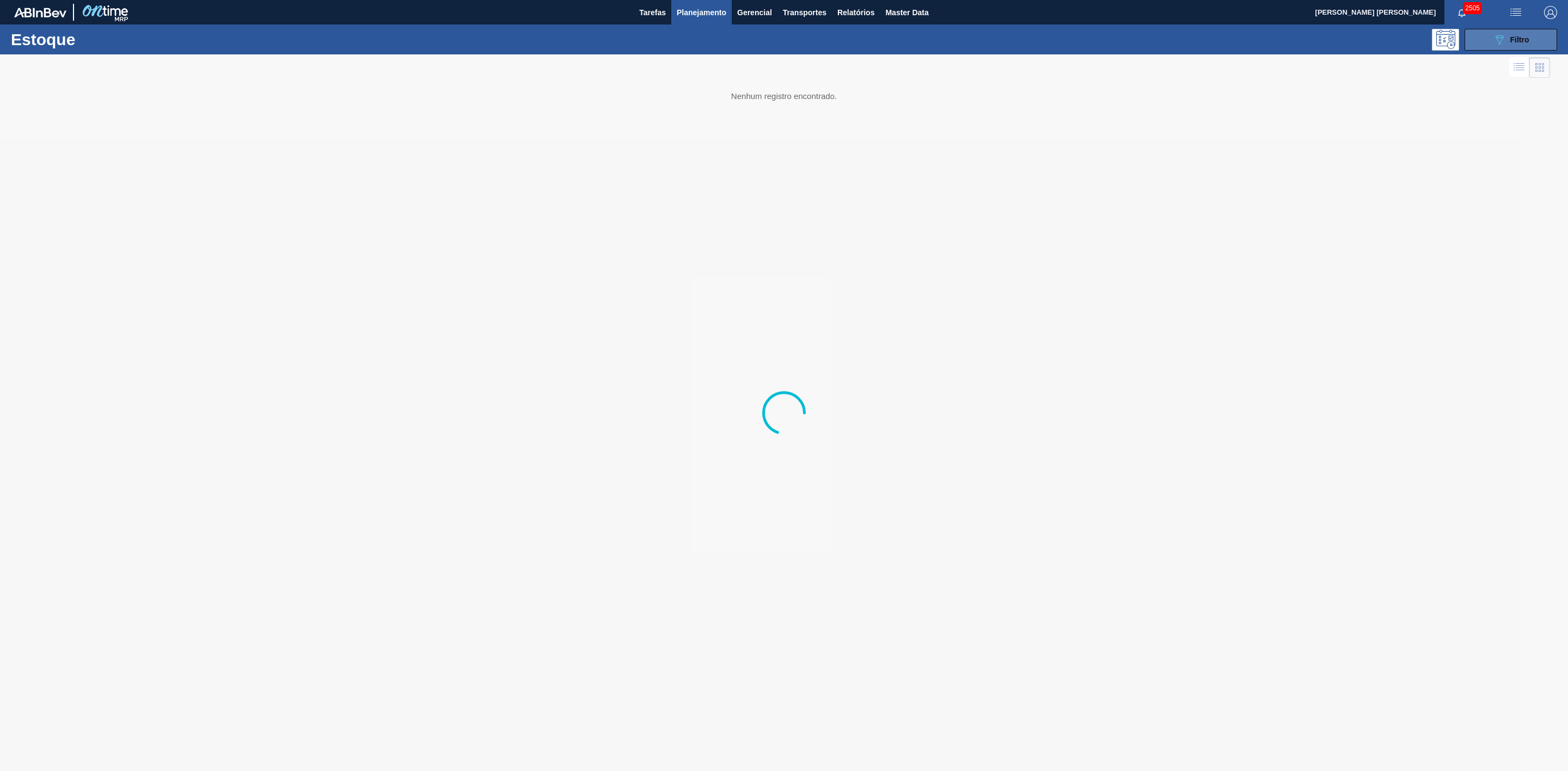
click at [1502, 38] on icon "089F7B8B-B2A5-4AFE-B5C0-19BA573D28AC" at bounding box center [1500, 40] width 13 height 13
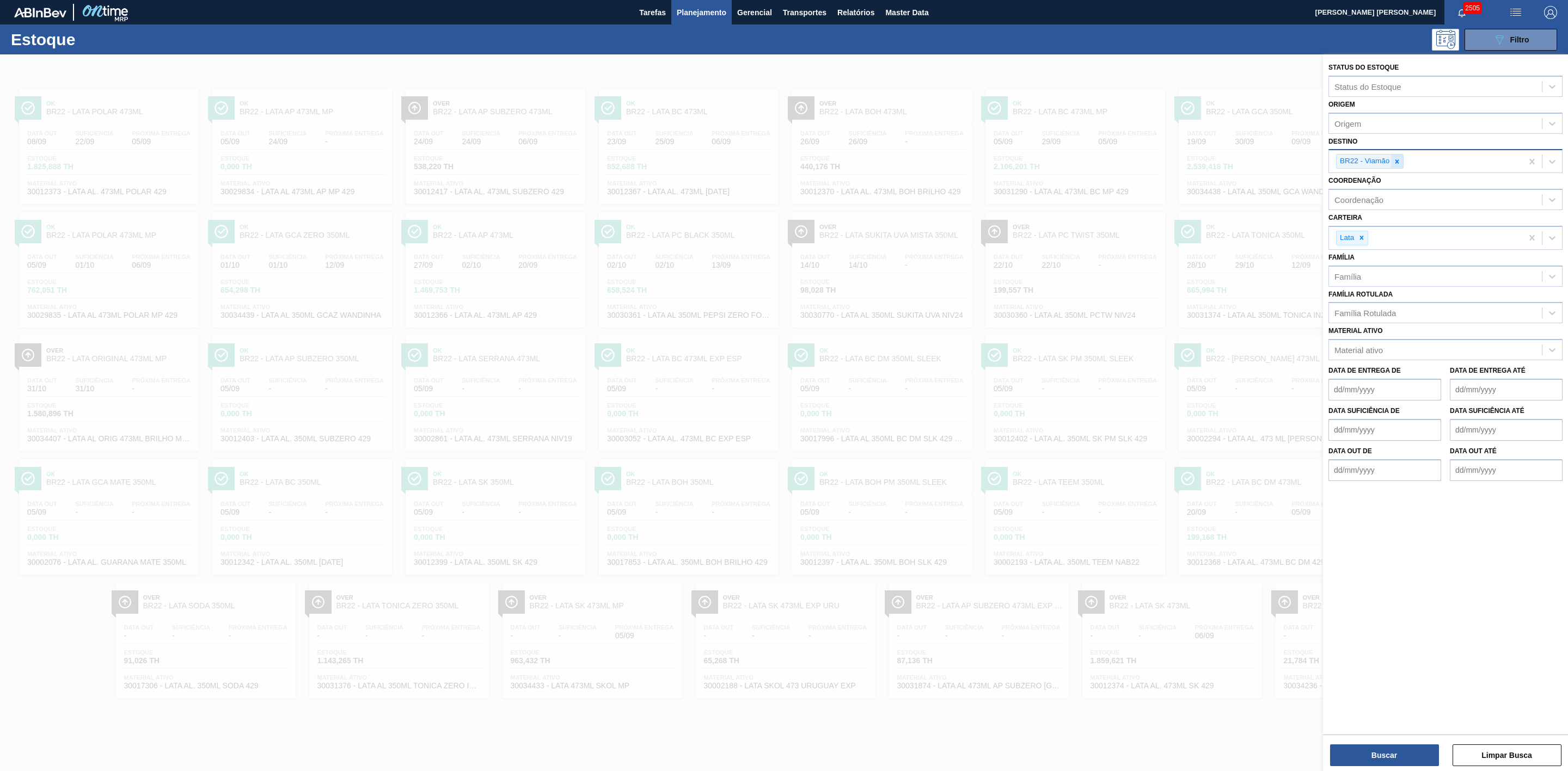
click at [1398, 161] on icon at bounding box center [1397, 161] width 4 height 4
type input "21"
click at [1394, 182] on div "BR21 - Lages" at bounding box center [1446, 187] width 234 height 20
click at [1407, 751] on button "Buscar" at bounding box center [1384, 755] width 109 height 21
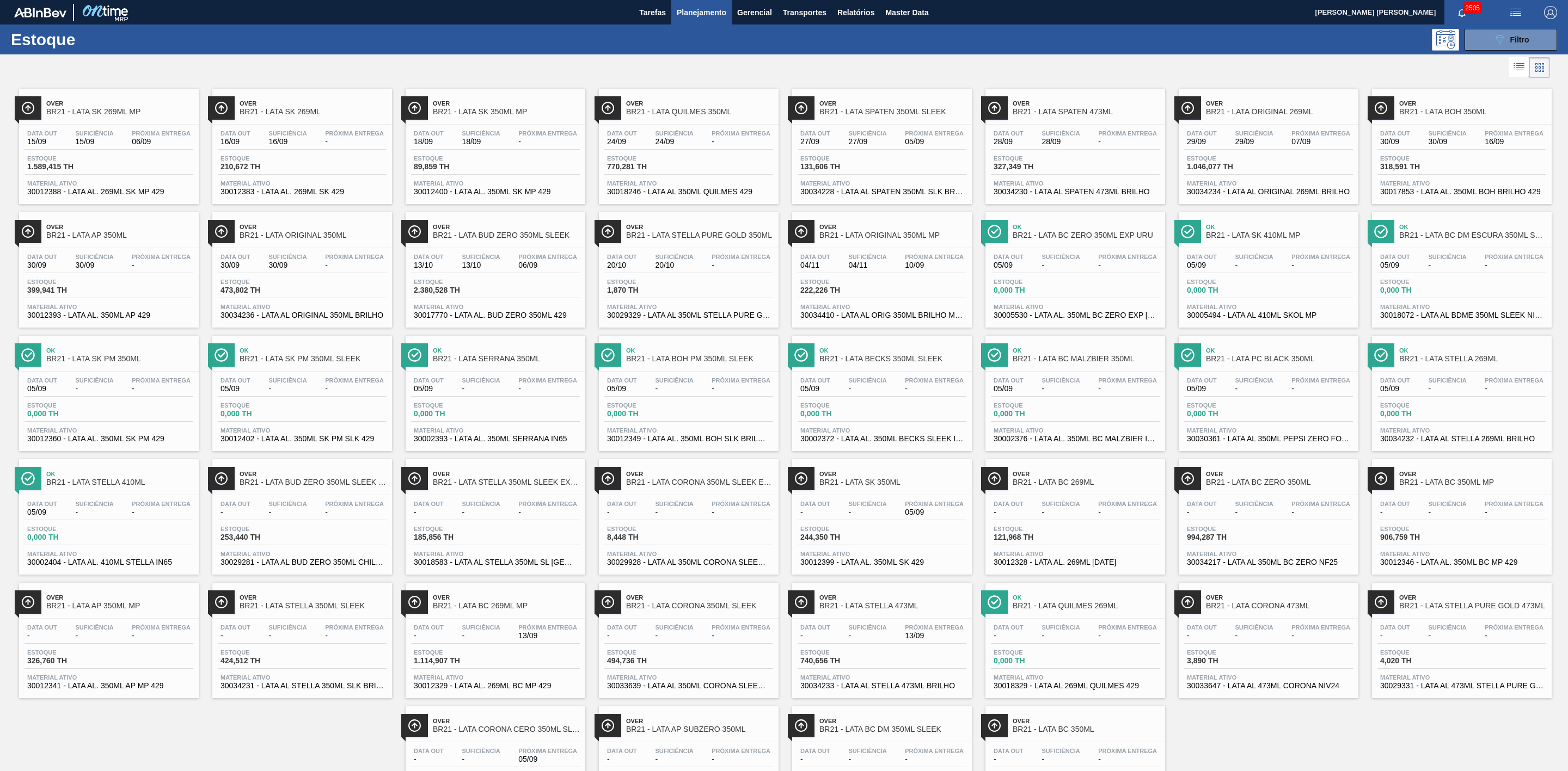
click at [928, 64] on div at bounding box center [775, 68] width 1550 height 26
click at [886, 228] on span "Over" at bounding box center [893, 227] width 147 height 7
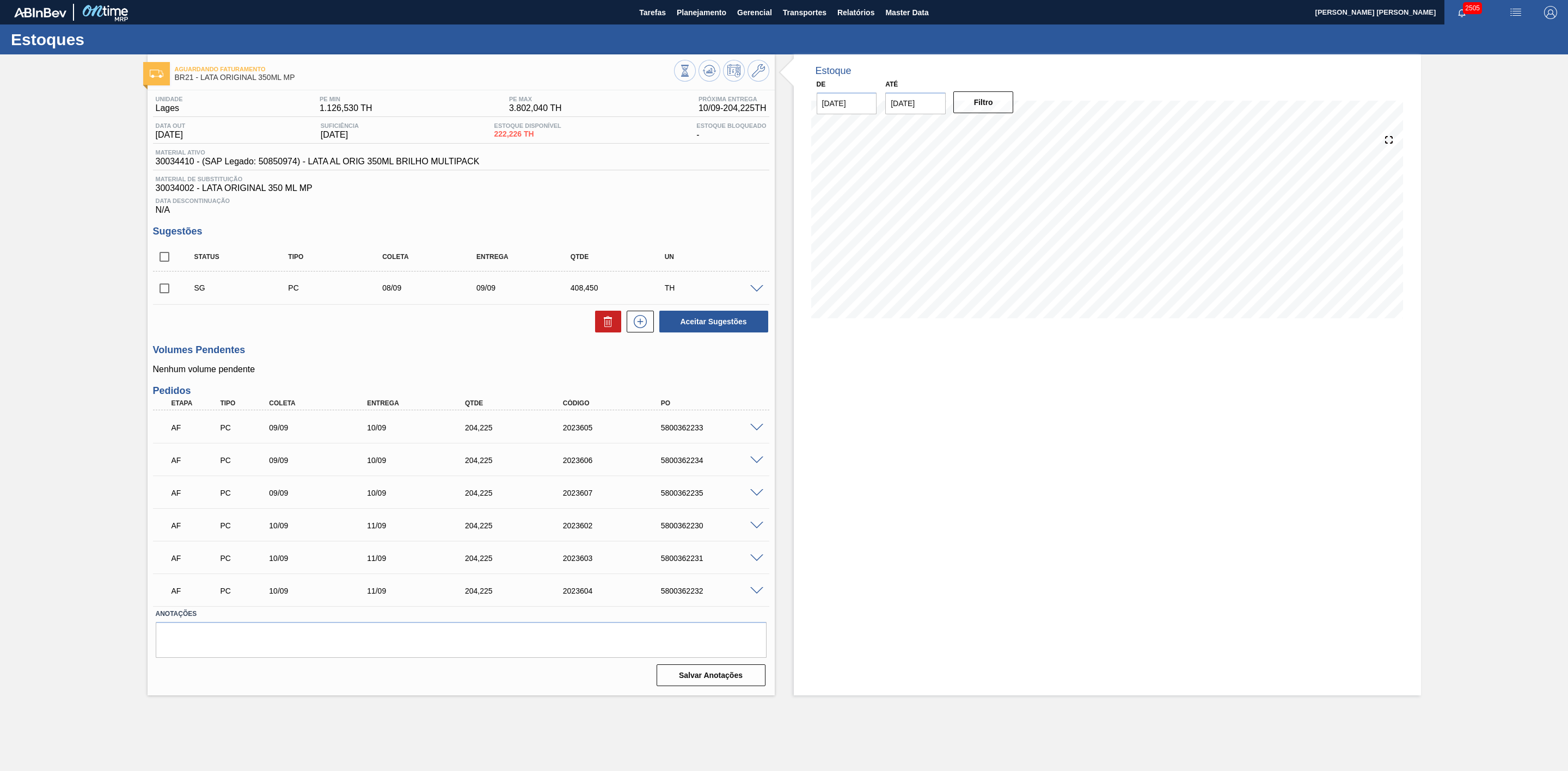
click at [691, 430] on div "5800362233" at bounding box center [714, 427] width 113 height 8
copy div "5800362233"
click at [711, 10] on span "Planejamento" at bounding box center [702, 12] width 49 height 13
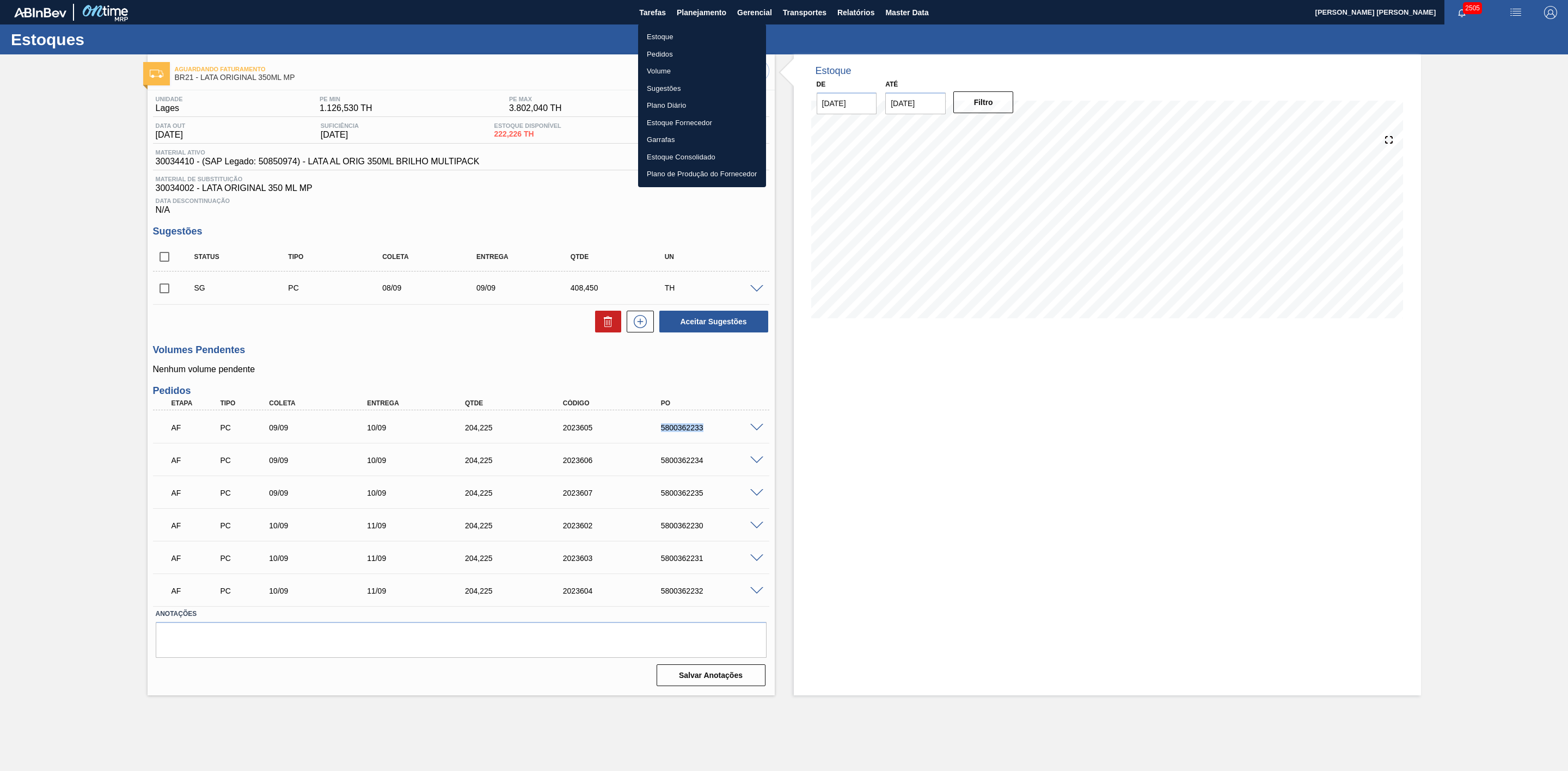
click at [662, 38] on li "Estoque" at bounding box center [702, 37] width 128 height 18
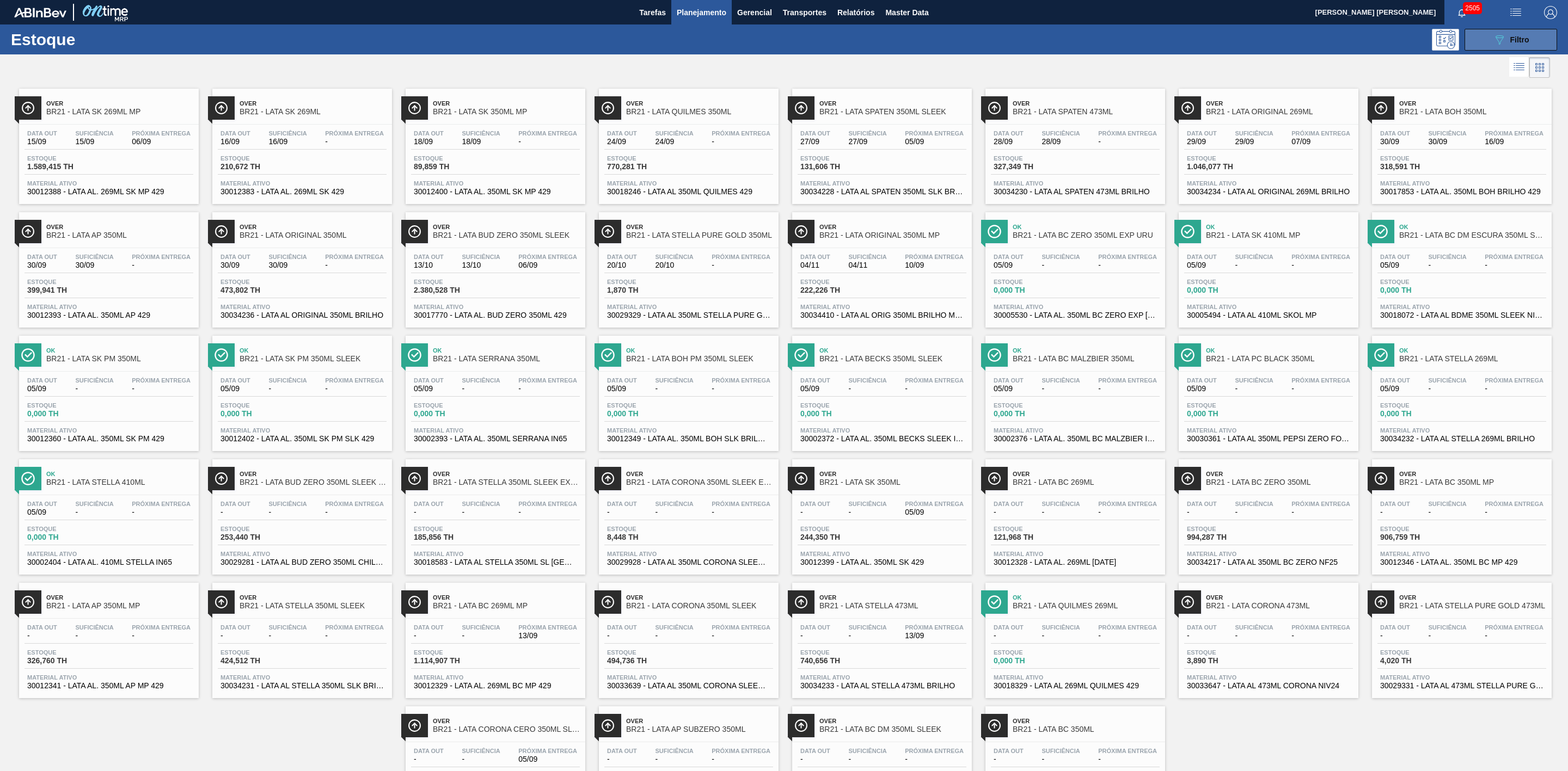
click at [1483, 42] on button "089F7B8B-B2A5-4AFE-B5C0-19BA573D28AC Filtro" at bounding box center [1511, 39] width 92 height 21
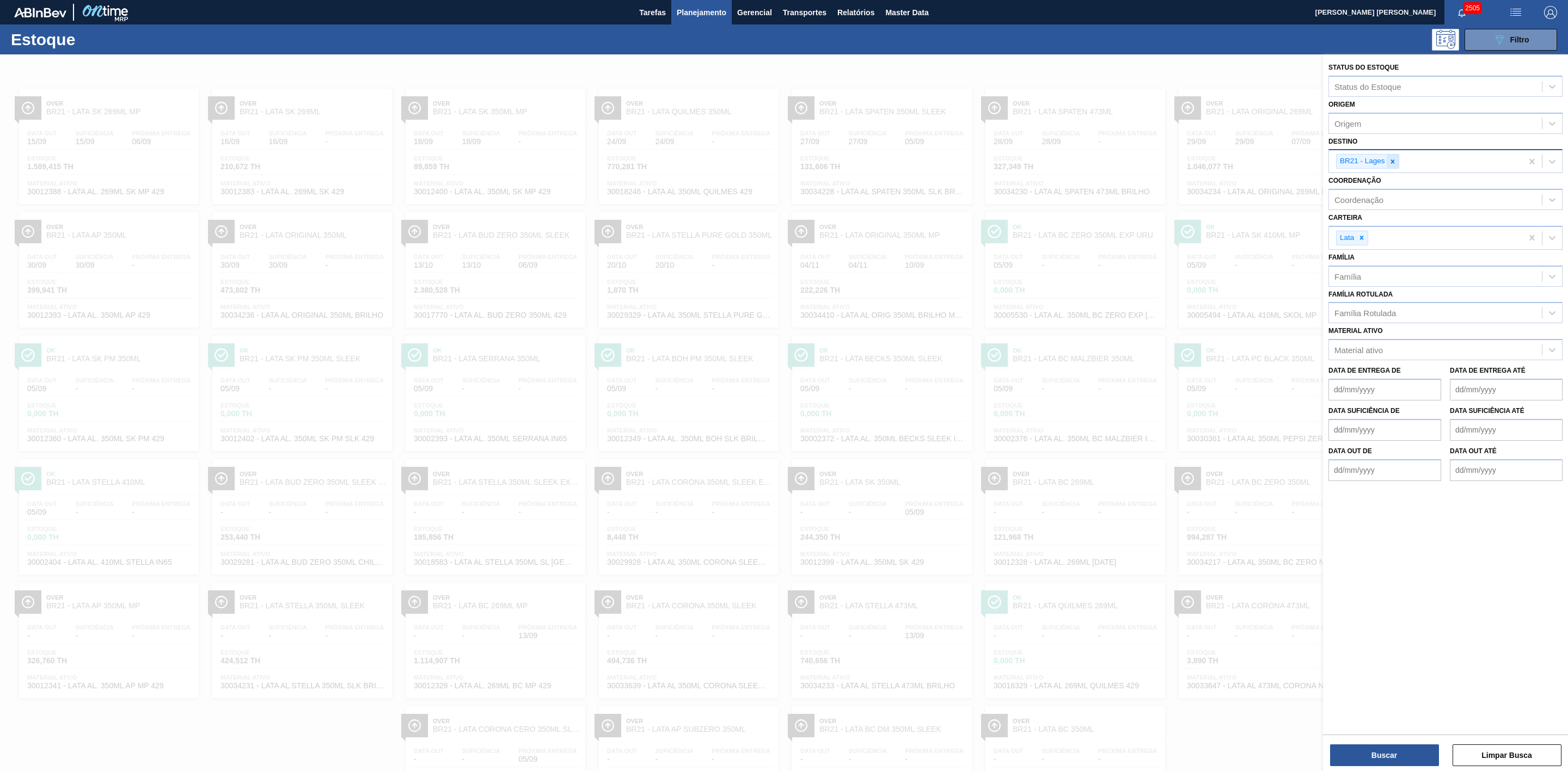
click at [1394, 167] on div at bounding box center [1393, 161] width 12 height 14
type input "09"
click at [1356, 202] on div "BR09 - Agudos" at bounding box center [1446, 207] width 234 height 20
click at [1410, 755] on button "Buscar" at bounding box center [1384, 755] width 109 height 21
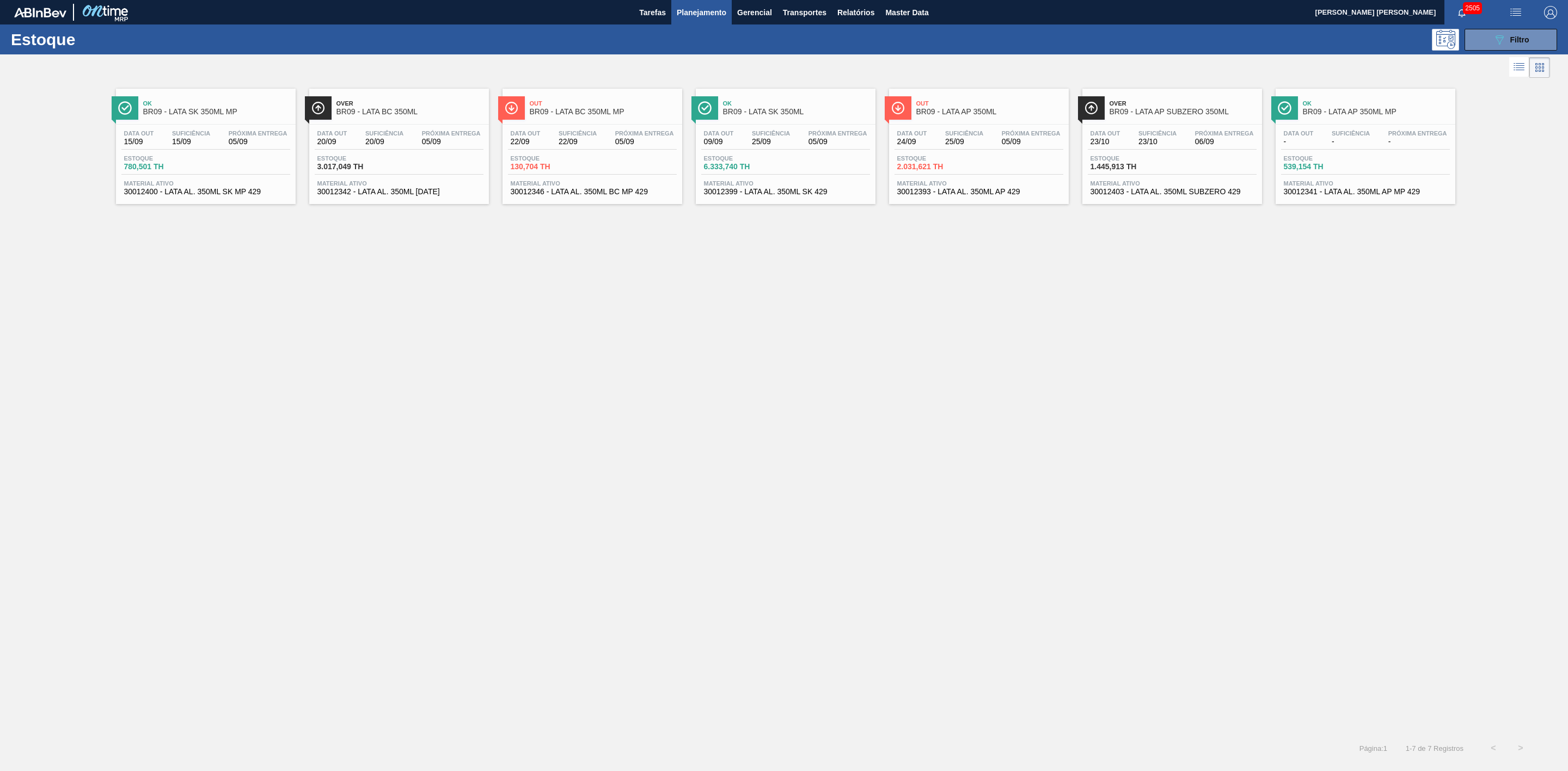
click at [962, 112] on span "BR09 - LATA AP 350ML" at bounding box center [990, 112] width 147 height 8
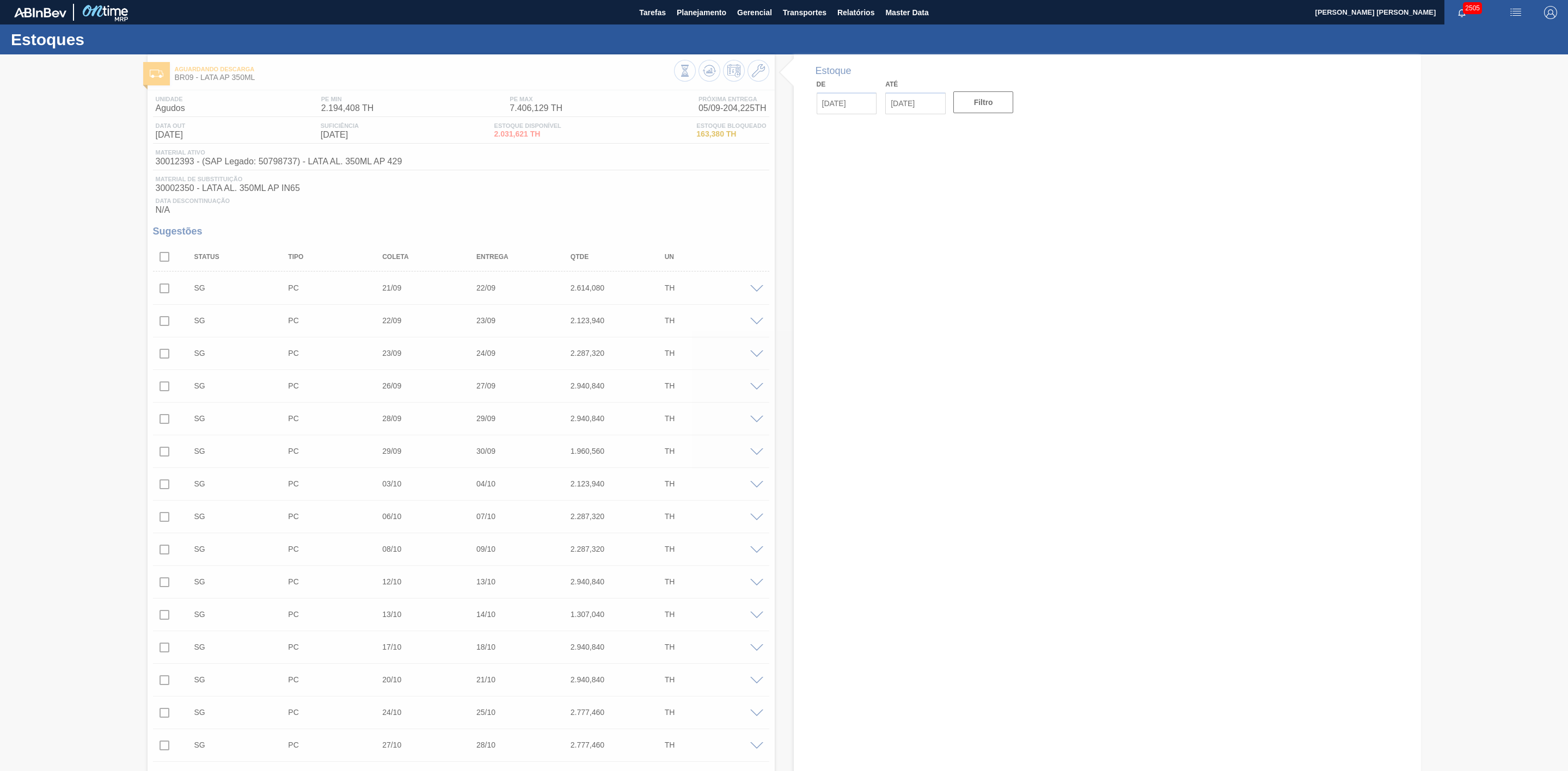
type input "[DATE]"
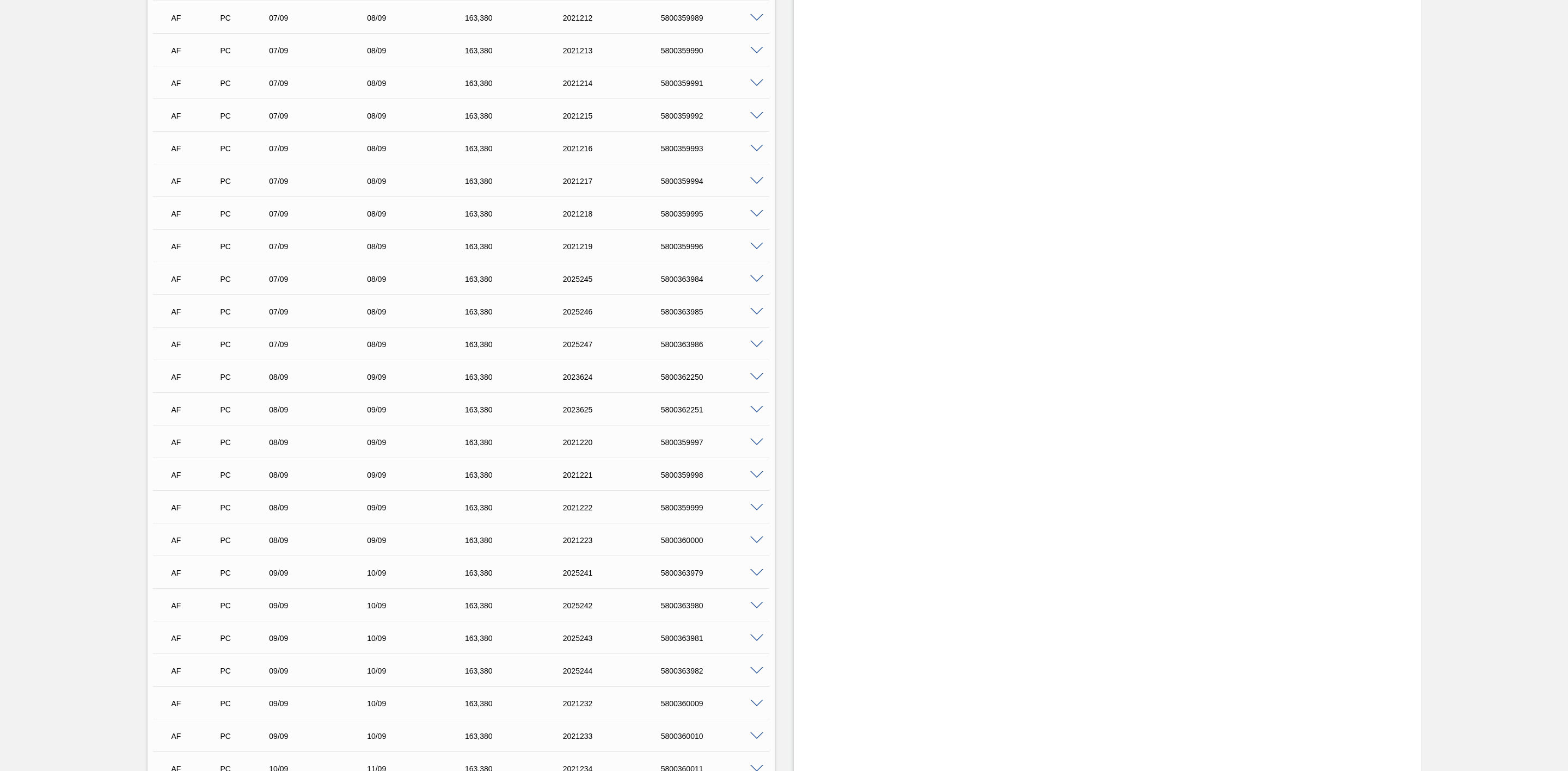
scroll to position [2450, 0]
click at [750, 360] on span at bounding box center [757, 358] width 13 height 8
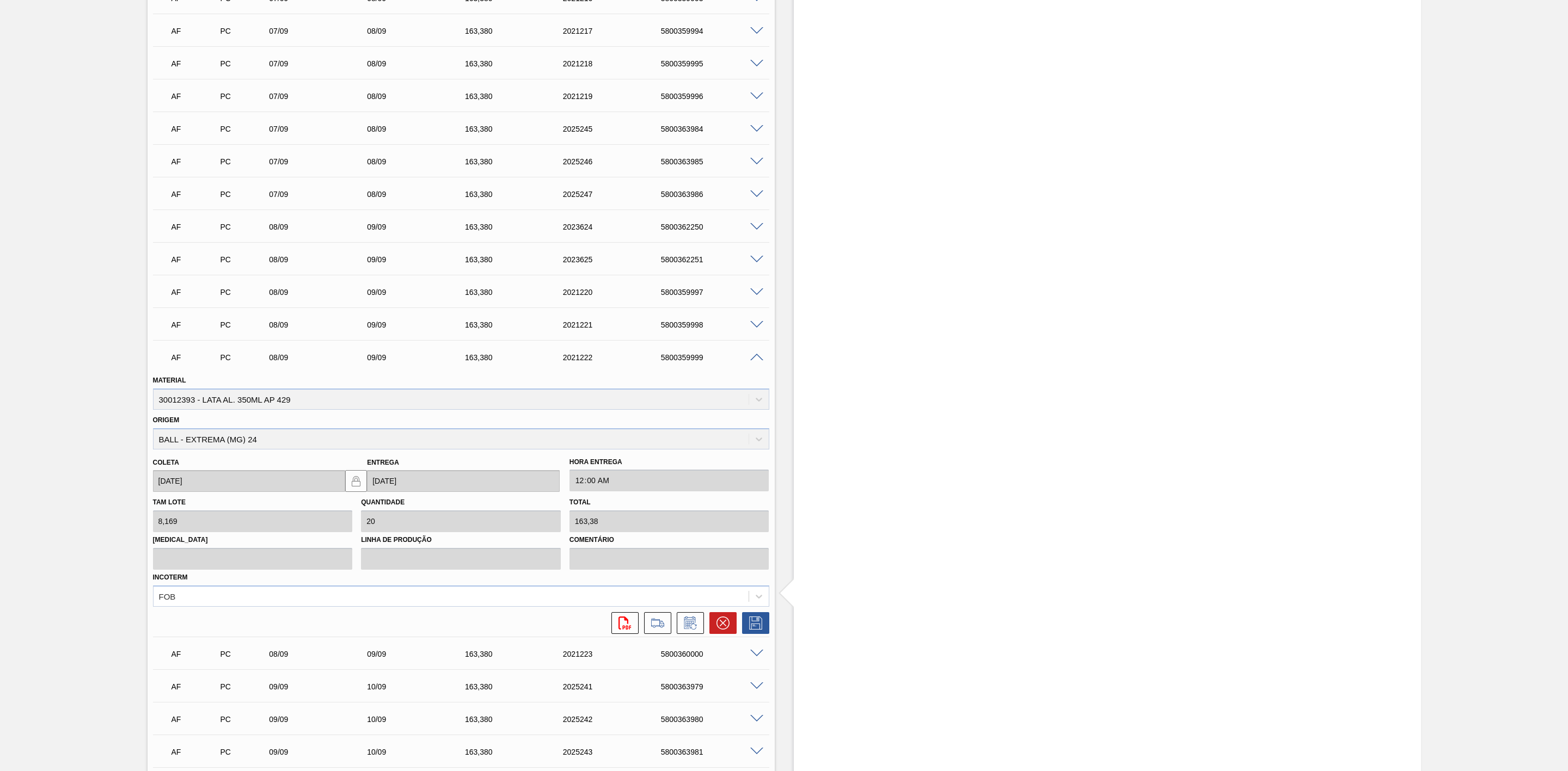
click at [750, 360] on span at bounding box center [757, 358] width 13 height 8
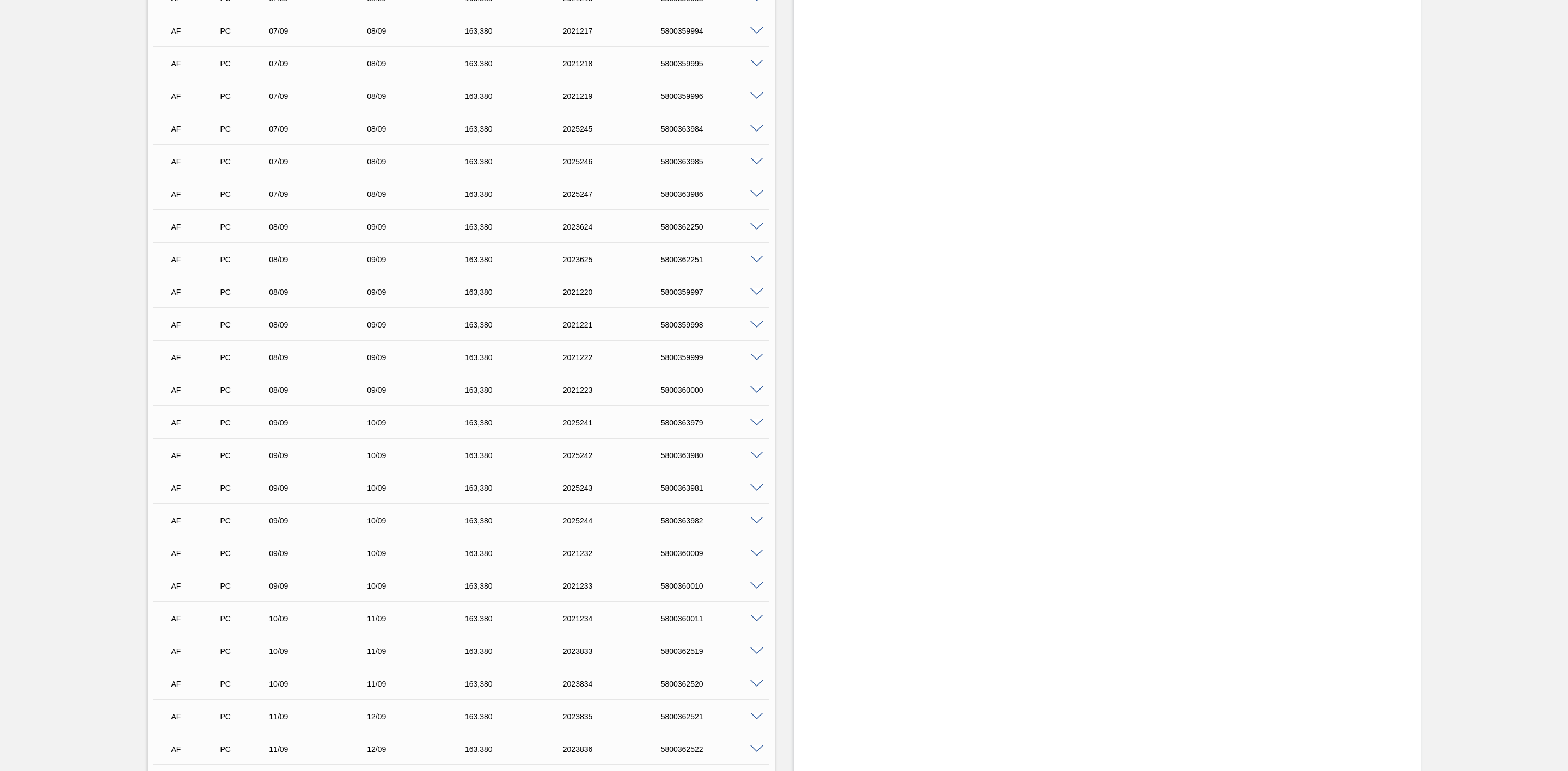
click at [755, 227] on span at bounding box center [757, 227] width 13 height 8
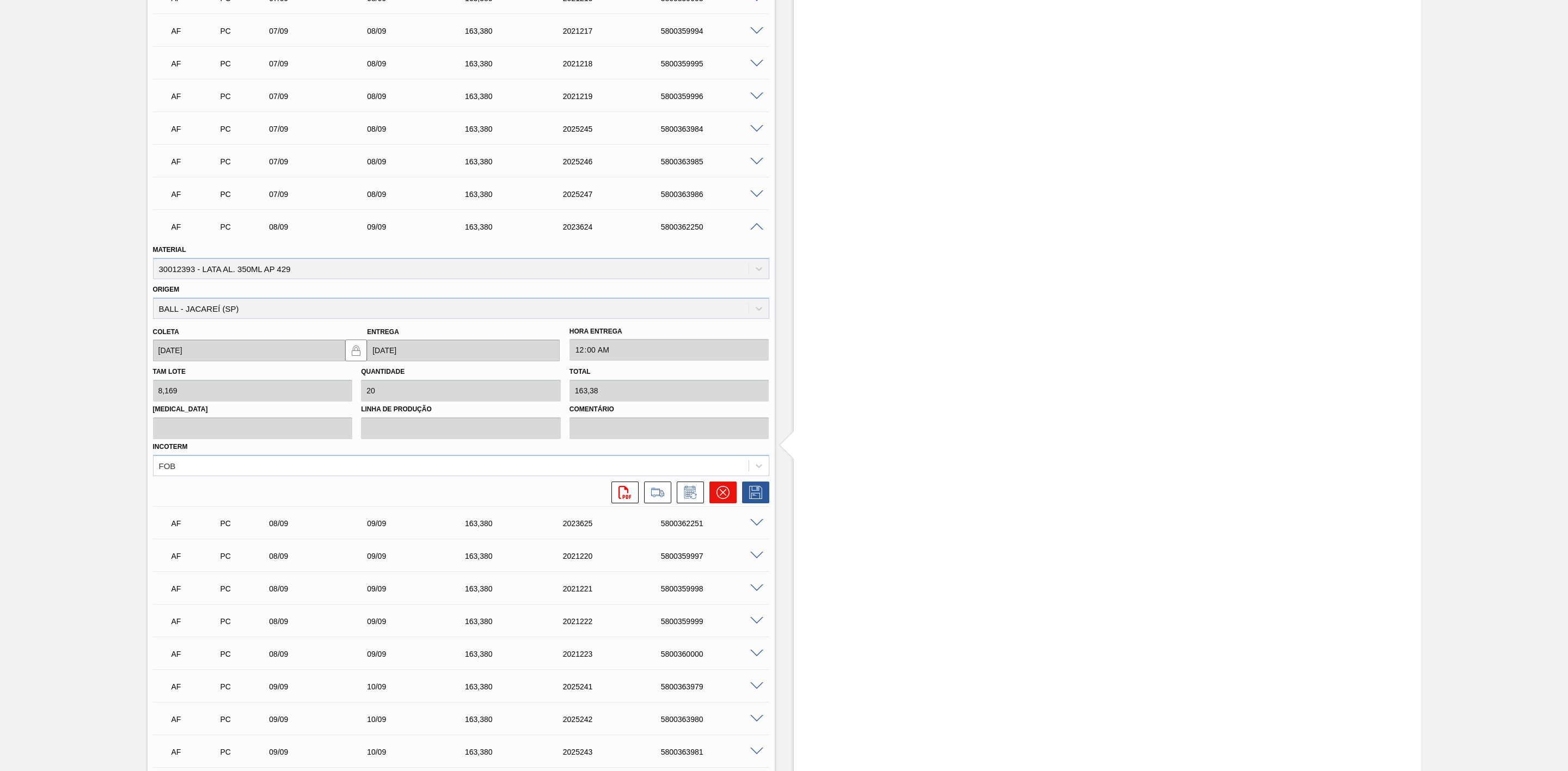
click at [717, 495] on icon at bounding box center [723, 493] width 13 height 13
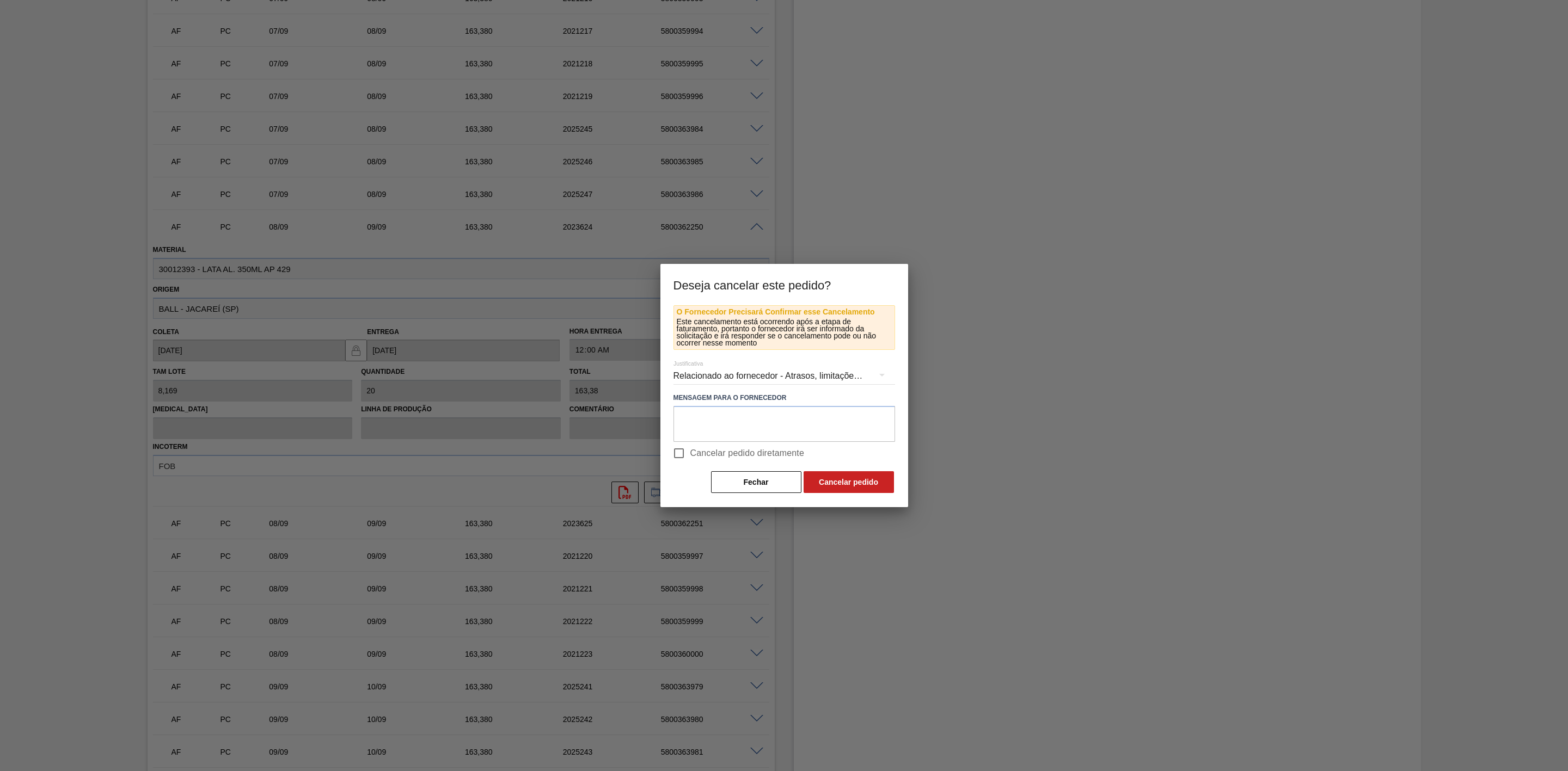
click at [691, 452] on span "Cancelar pedido diretamente" at bounding box center [748, 453] width 115 height 13
click at [690, 452] on input "Cancelar pedido diretamente" at bounding box center [679, 453] width 23 height 23
checkbox input "true"
click at [820, 480] on button "Cancelar pedido" at bounding box center [849, 481] width 90 height 21
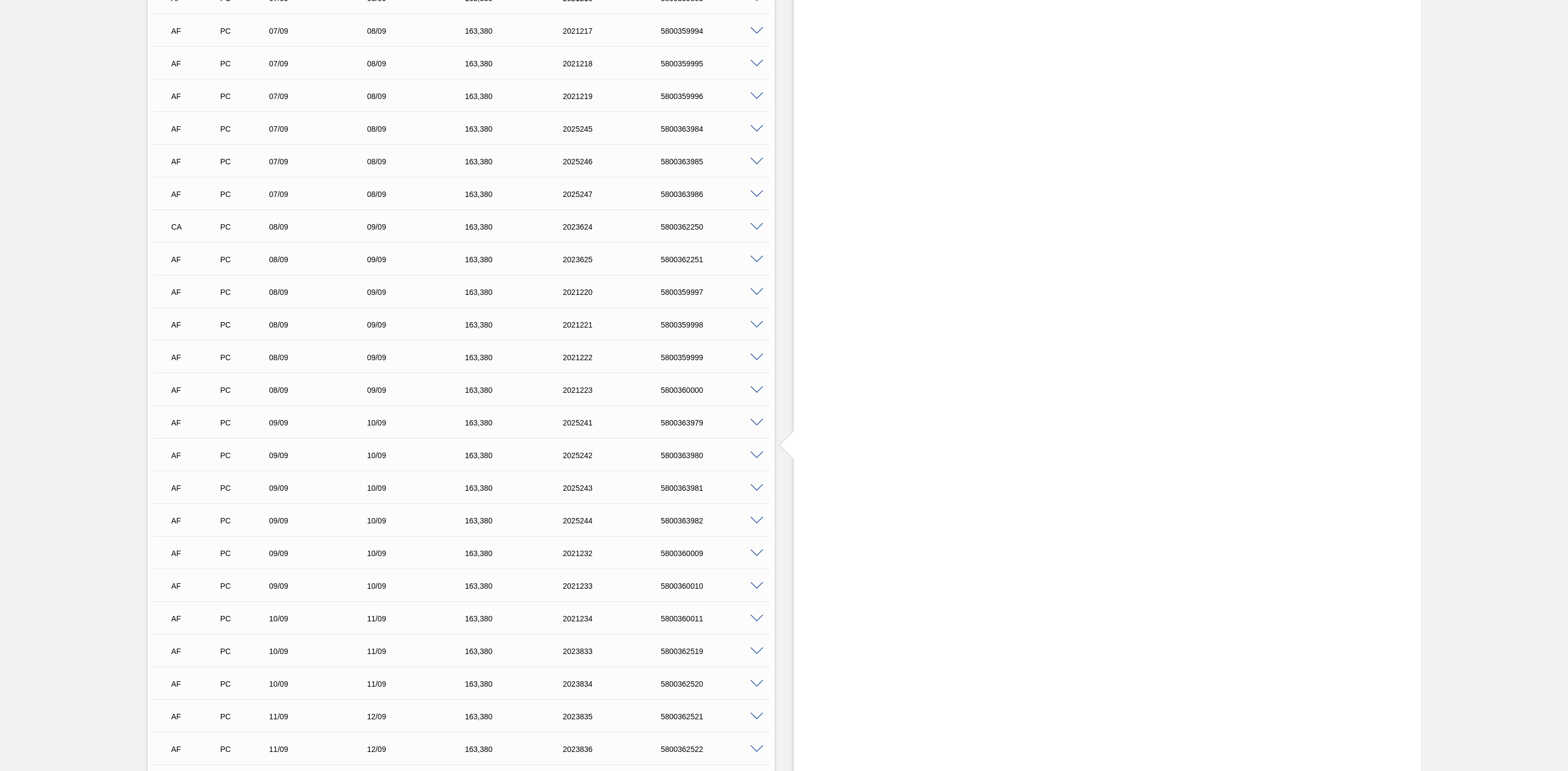
click at [754, 264] on span at bounding box center [757, 260] width 13 height 8
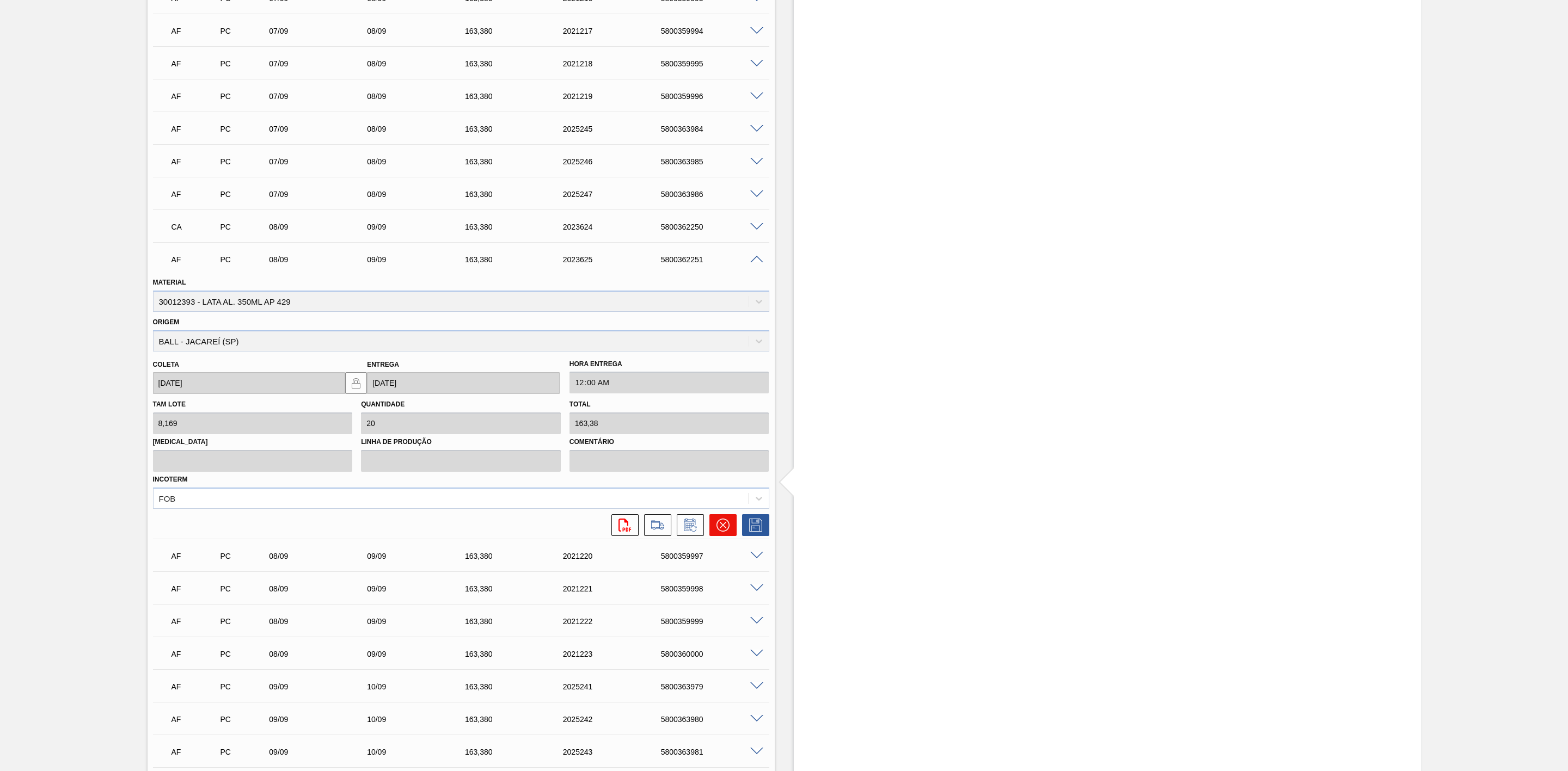
click at [719, 526] on icon at bounding box center [722, 525] width 7 height 7
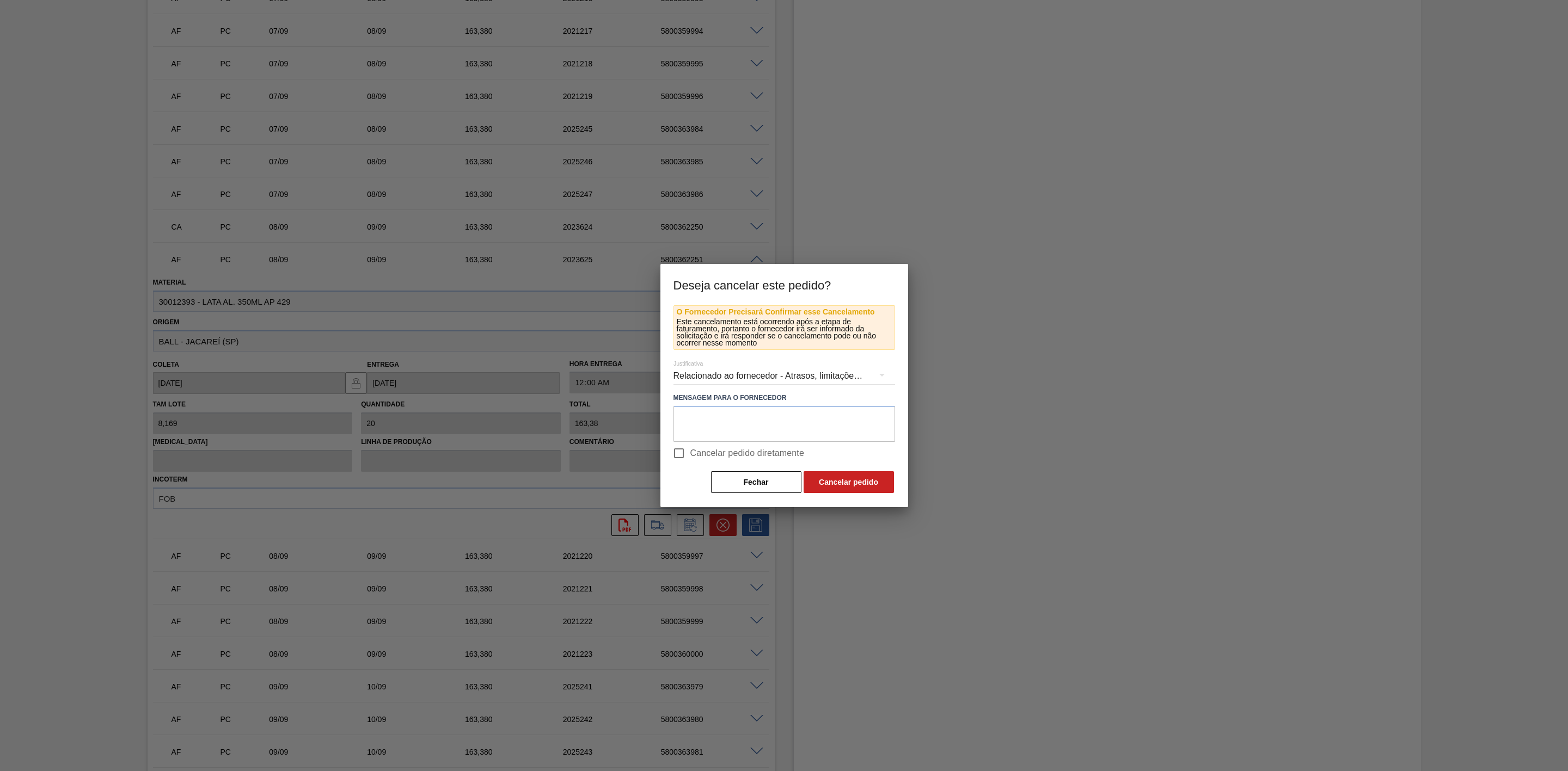
click at [693, 454] on span "Cancelar pedido diretamente" at bounding box center [748, 453] width 115 height 13
click at [691, 454] on input "Cancelar pedido diretamente" at bounding box center [679, 453] width 23 height 23
checkbox input "true"
click at [808, 474] on button "Cancelar pedido" at bounding box center [849, 481] width 90 height 21
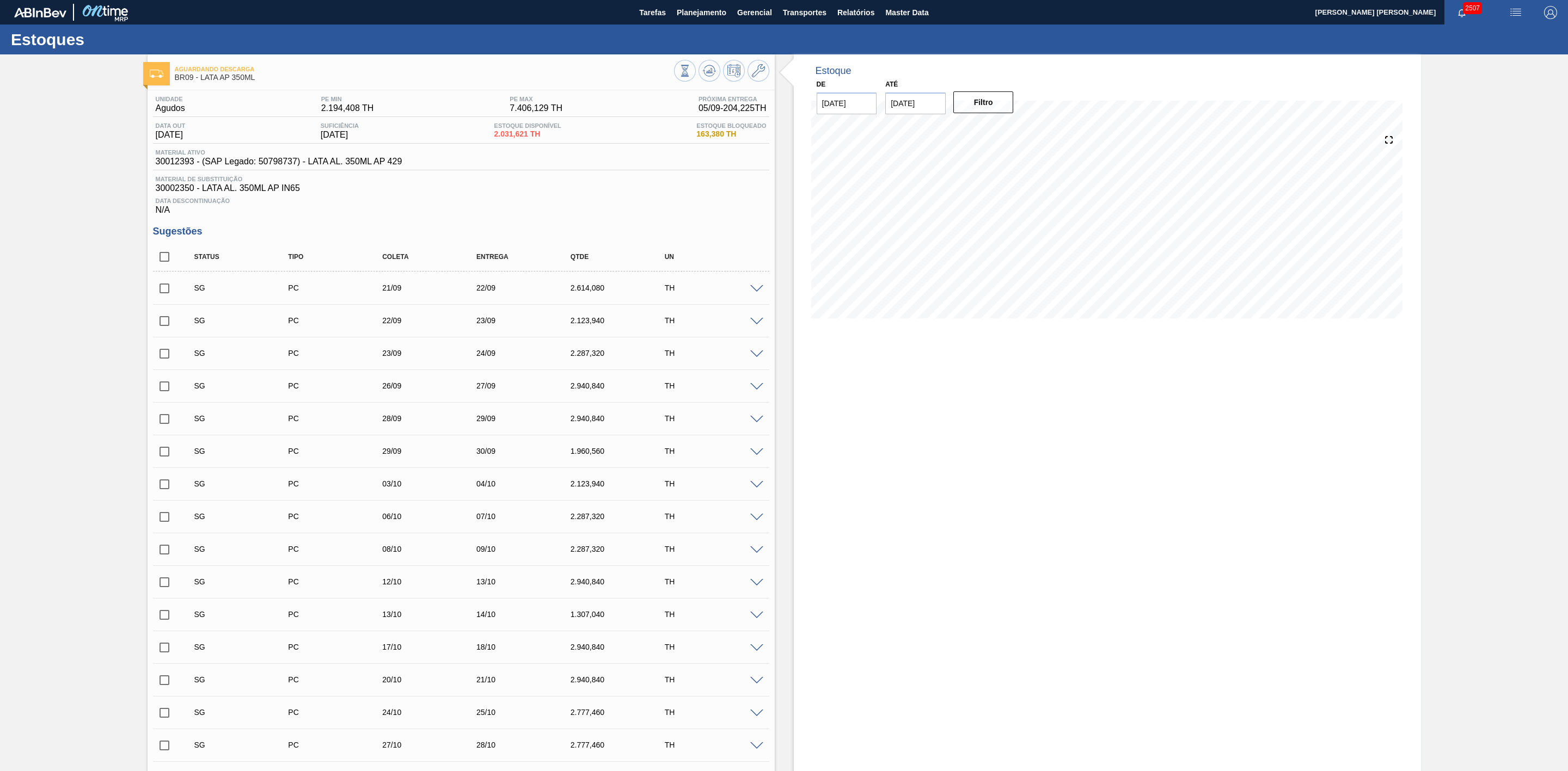
drag, startPoint x: 725, startPoint y: 13, endPoint x: 695, endPoint y: 35, distance: 37.2
click at [725, 13] on span "Planejamento" at bounding box center [702, 12] width 49 height 13
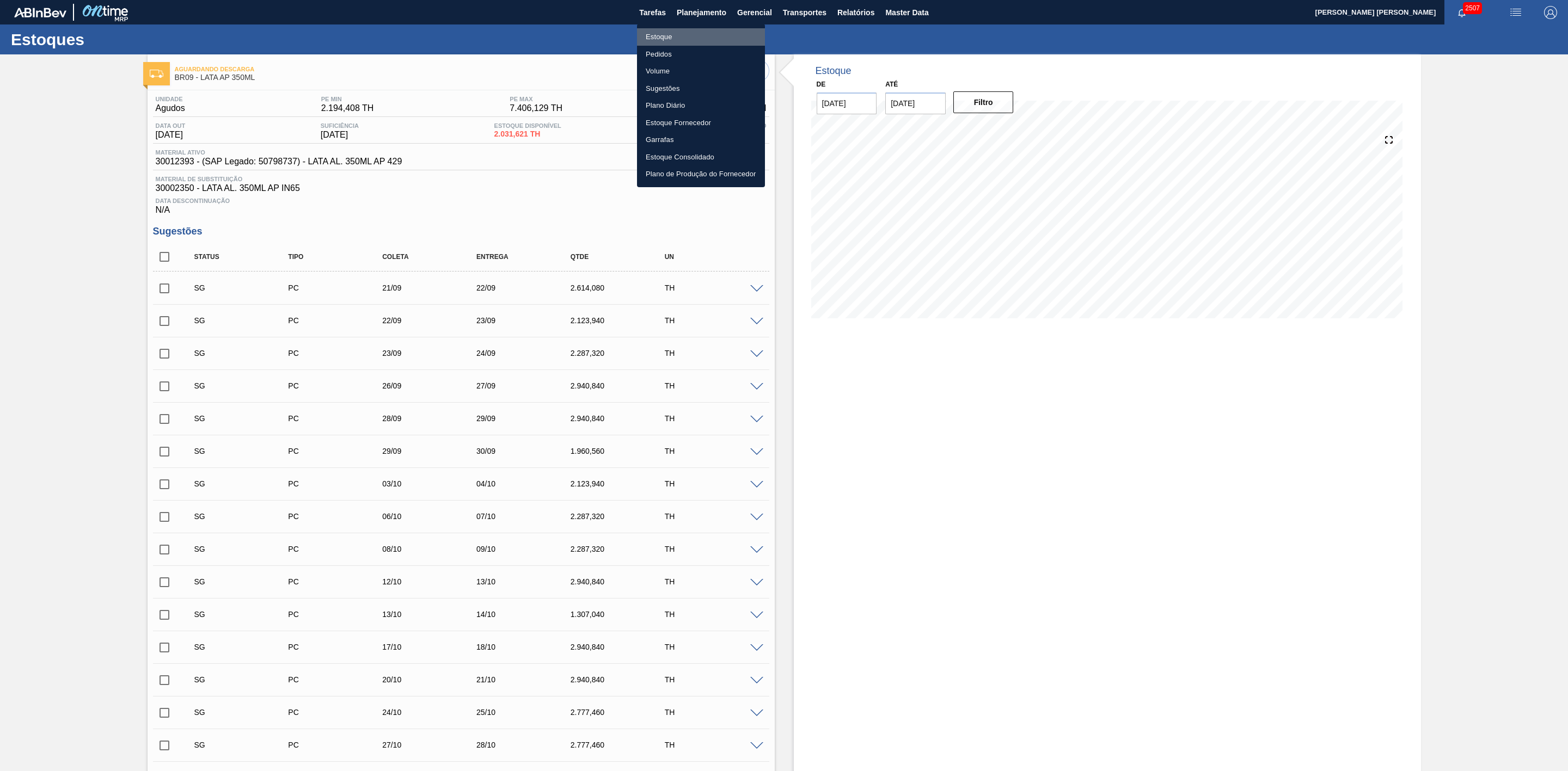
click at [664, 41] on li "Estoque" at bounding box center [701, 37] width 128 height 18
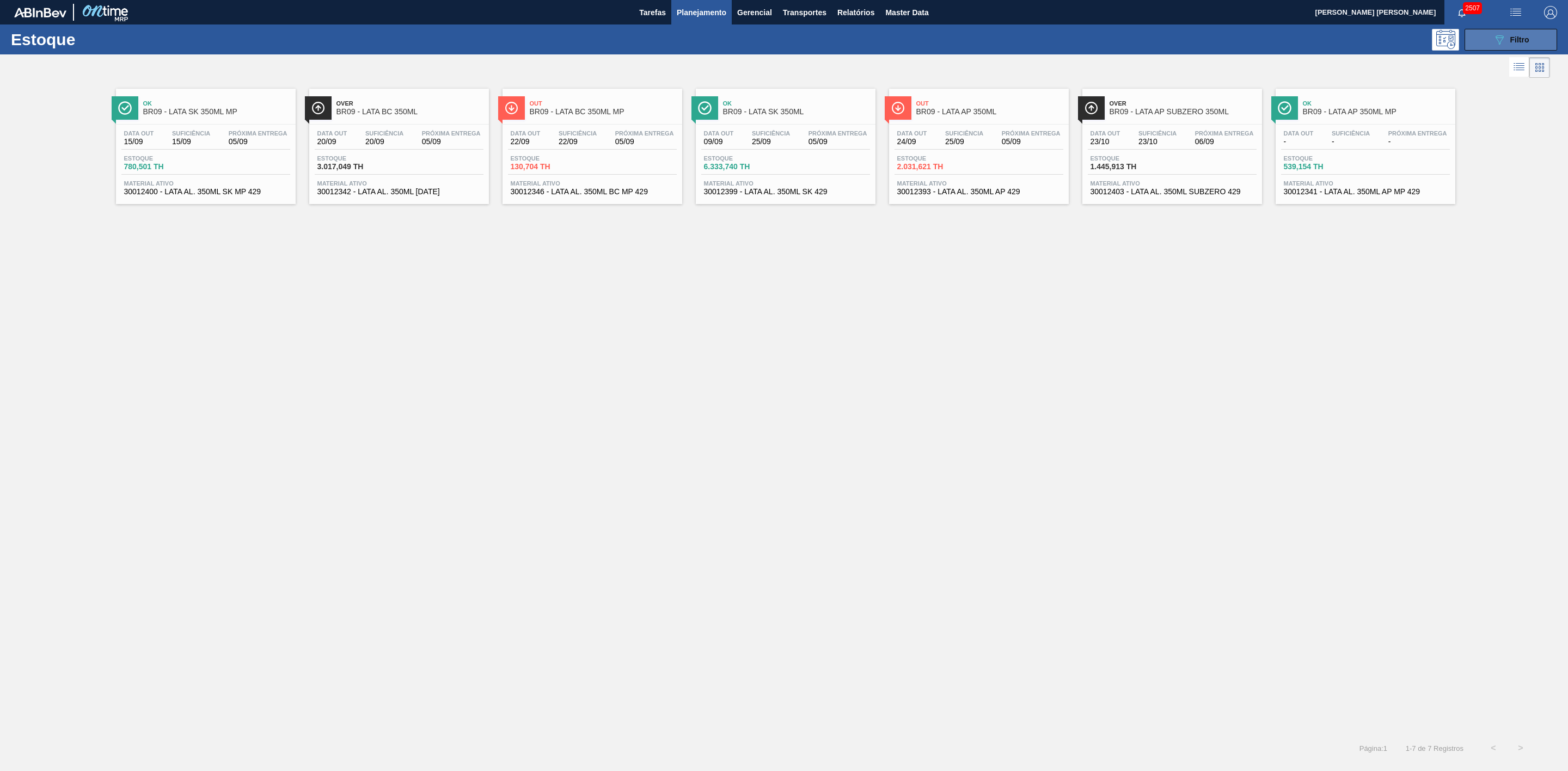
click at [1489, 36] on button "089F7B8B-B2A5-4AFE-B5C0-19BA573D28AC Filtro" at bounding box center [1511, 39] width 92 height 21
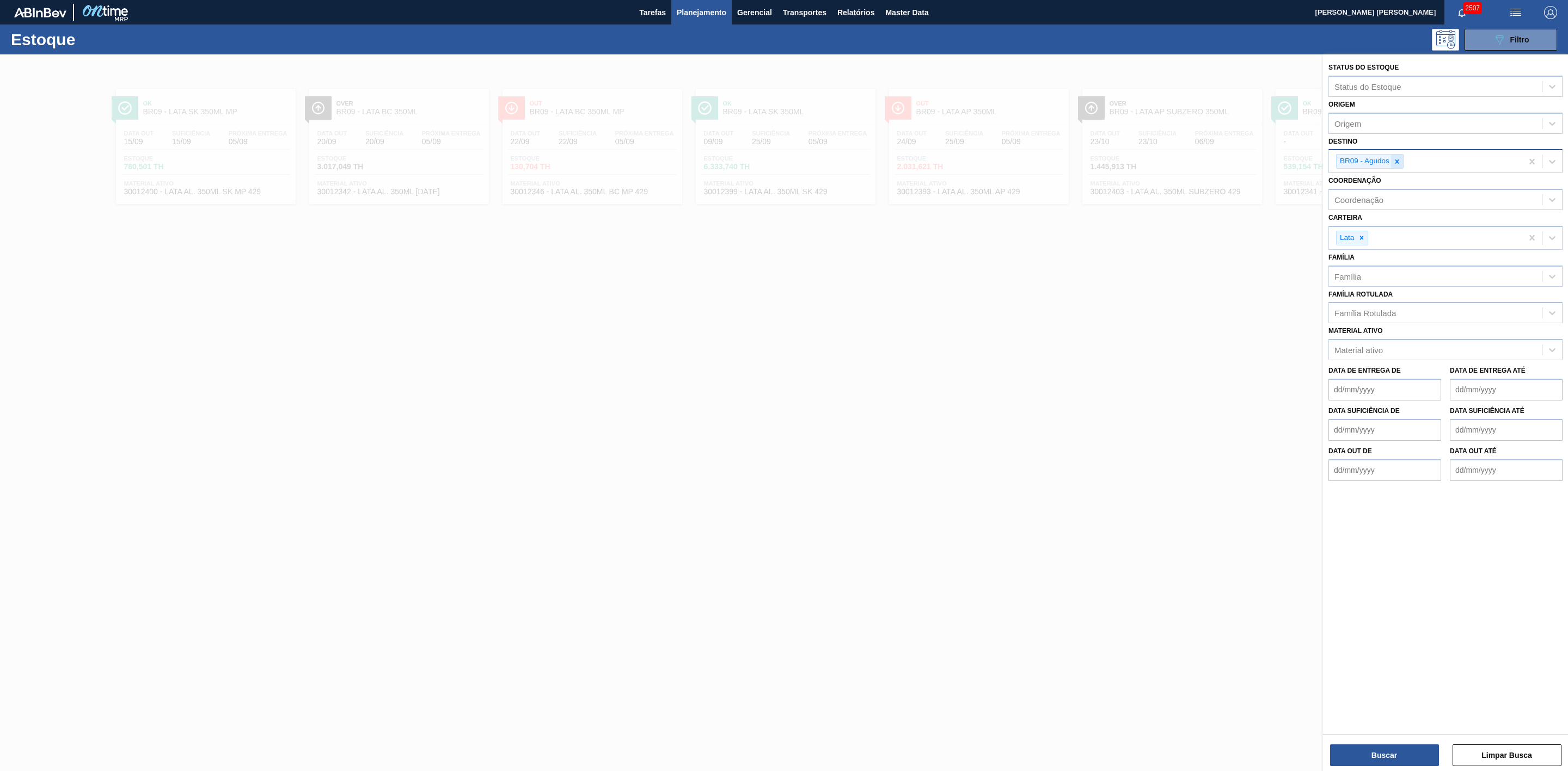
click at [1396, 159] on icon at bounding box center [1397, 162] width 8 height 8
type input "21"
click at [1381, 183] on div "BR21 - Lages" at bounding box center [1446, 187] width 234 height 20
click at [1397, 751] on button "Buscar" at bounding box center [1384, 755] width 109 height 21
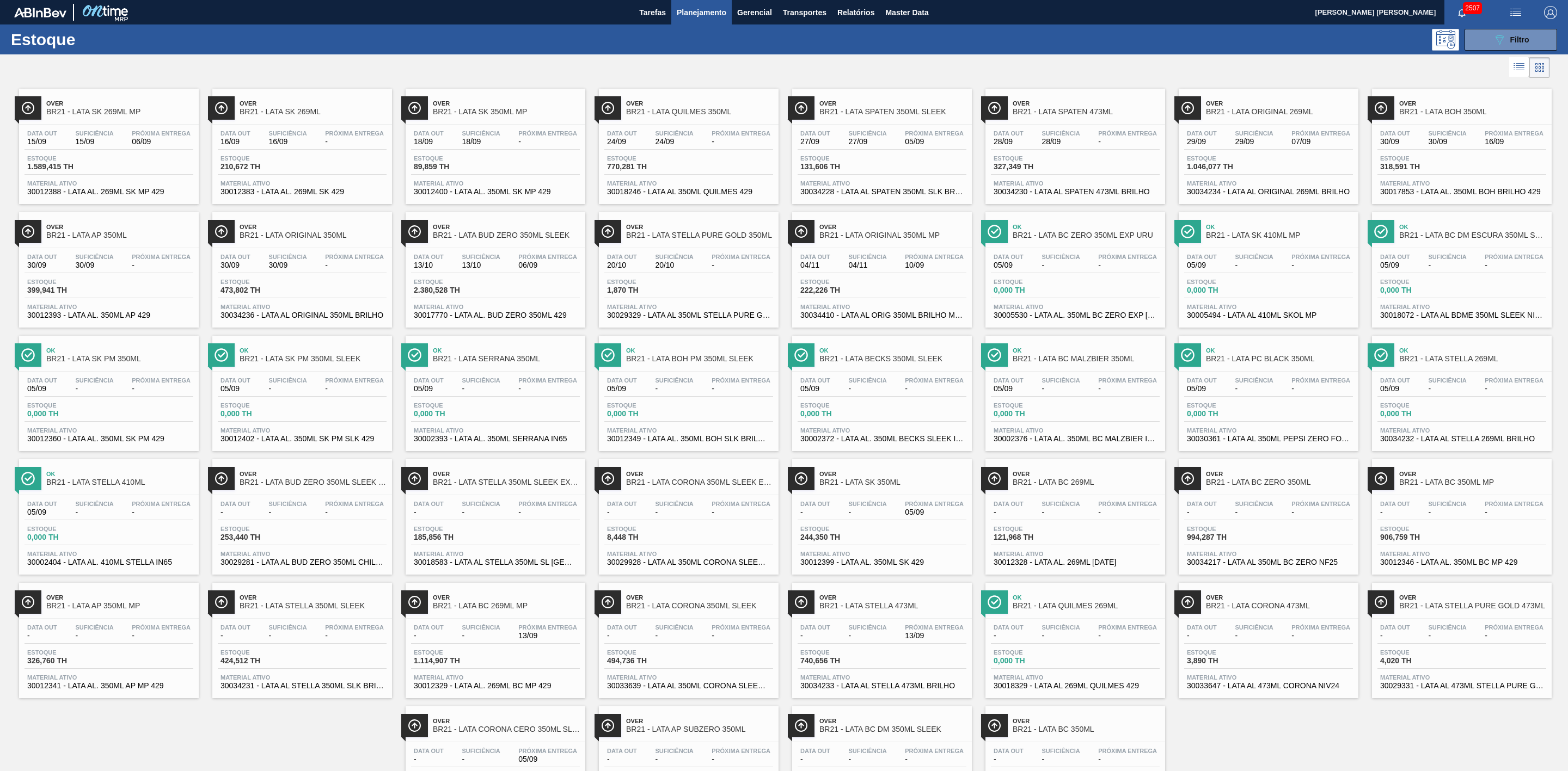
click at [846, 234] on span "BR21 - LATA ORIGINAL 350ML MP" at bounding box center [893, 236] width 147 height 8
